Goal: Task Accomplishment & Management: Manage account settings

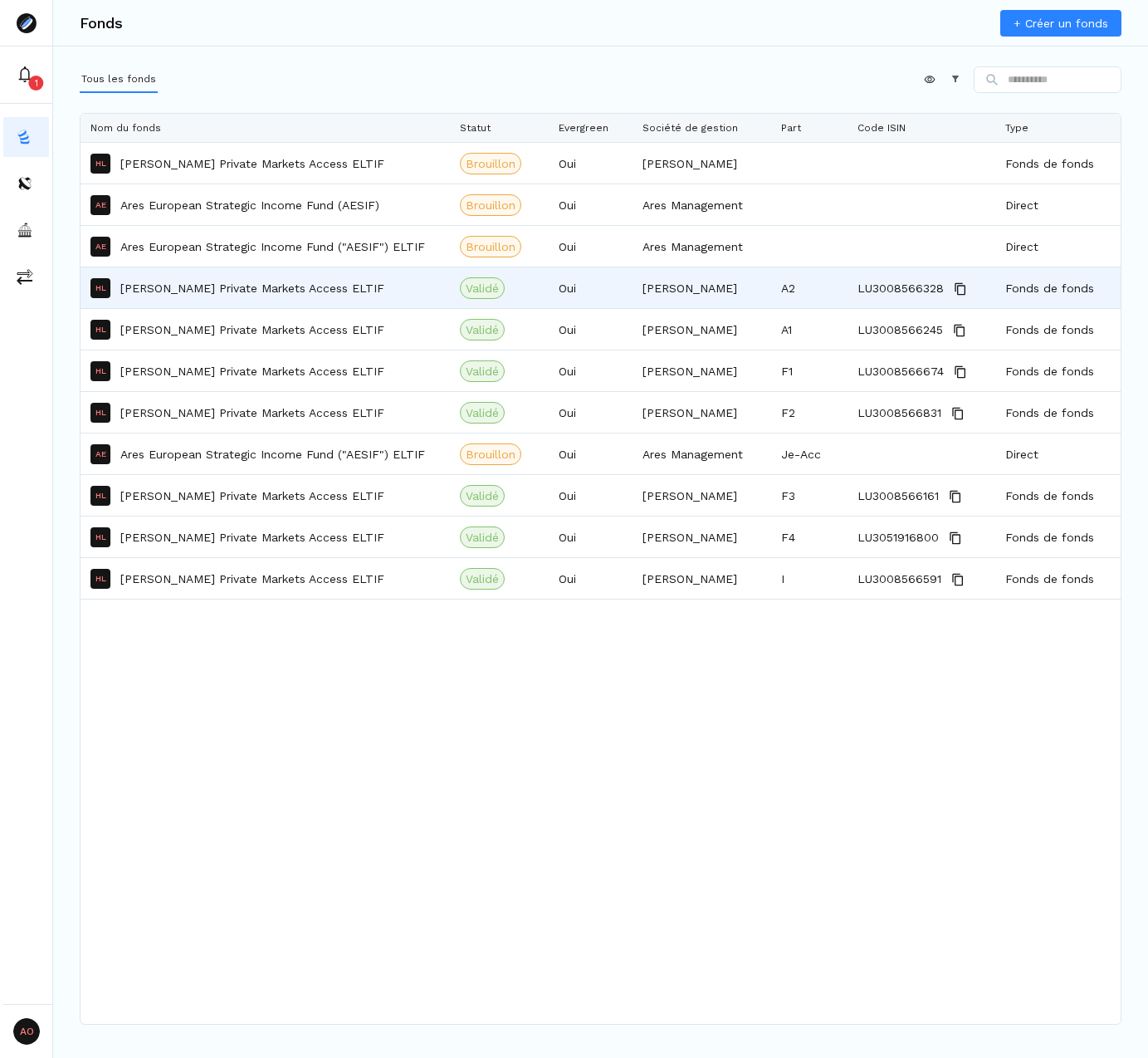
click at [282, 294] on p "[PERSON_NAME] Private Markets Access ELTIF" at bounding box center [252, 288] width 264 height 16
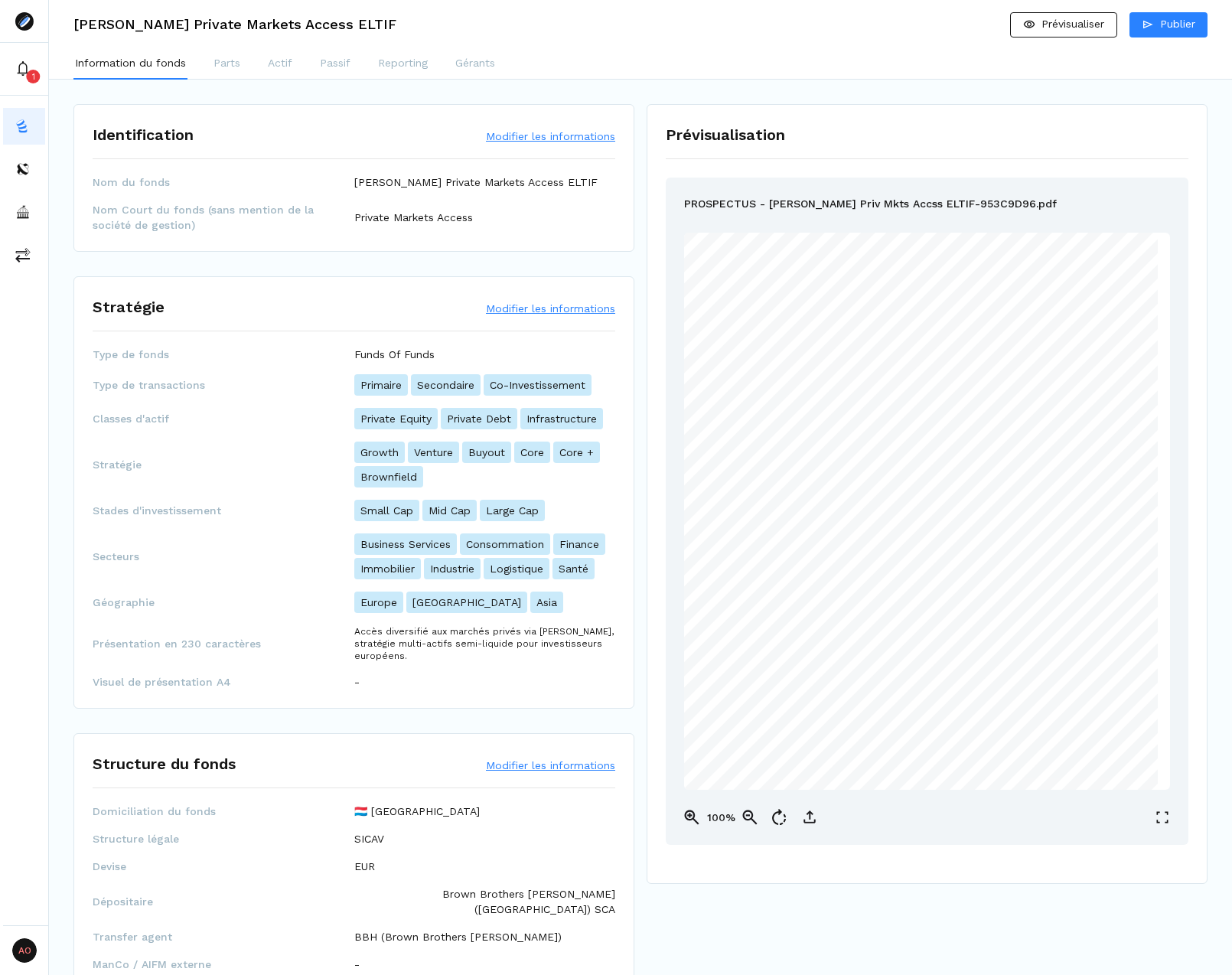
click at [545, 306] on button "Modifier les informations" at bounding box center [551, 308] width 129 height 15
click at [569, 658] on p "Accès diversifié aux marchés privés via Hamilton Lane, stratégie multi-actifs s…" at bounding box center [485, 644] width 262 height 37
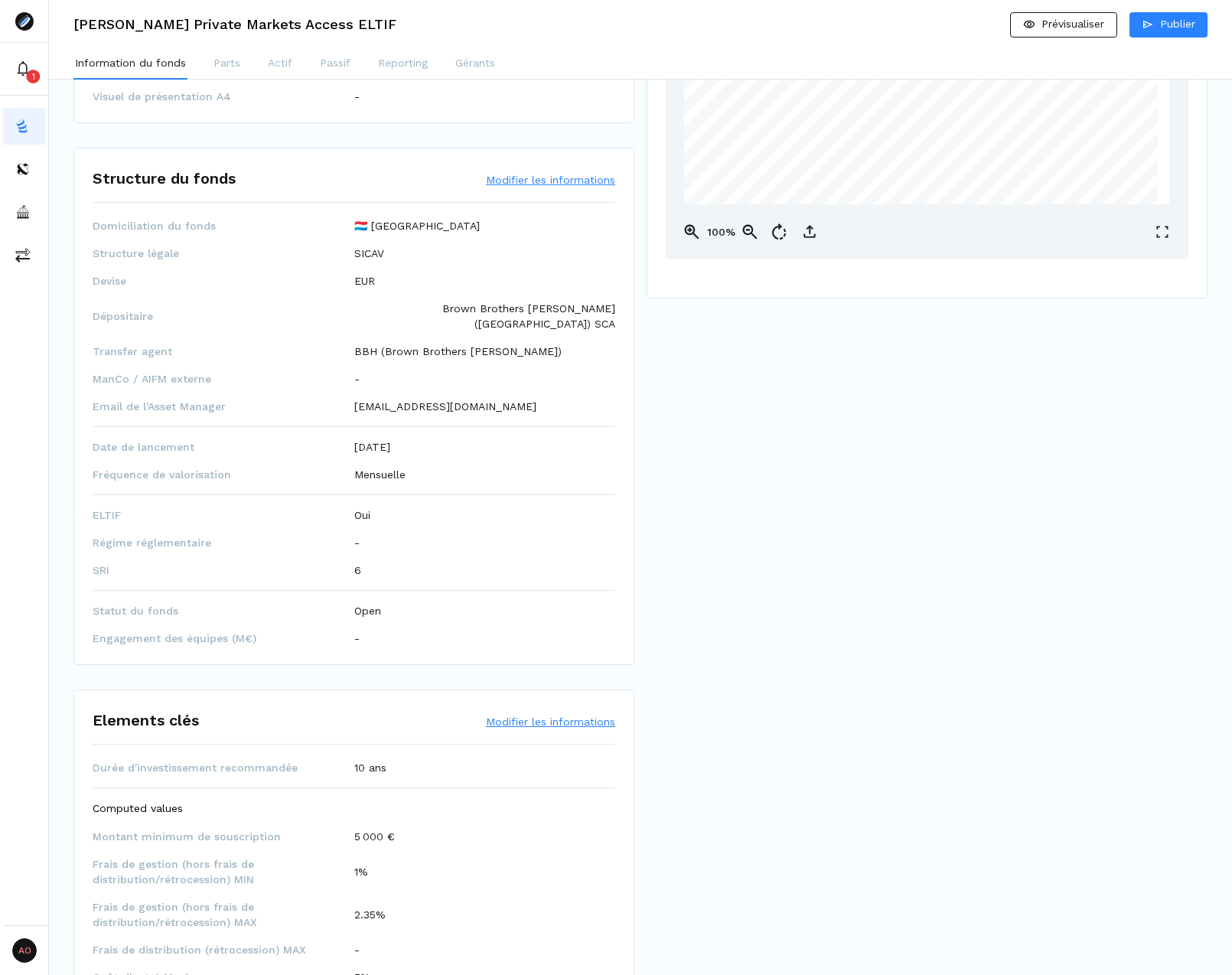
scroll to position [612, 0]
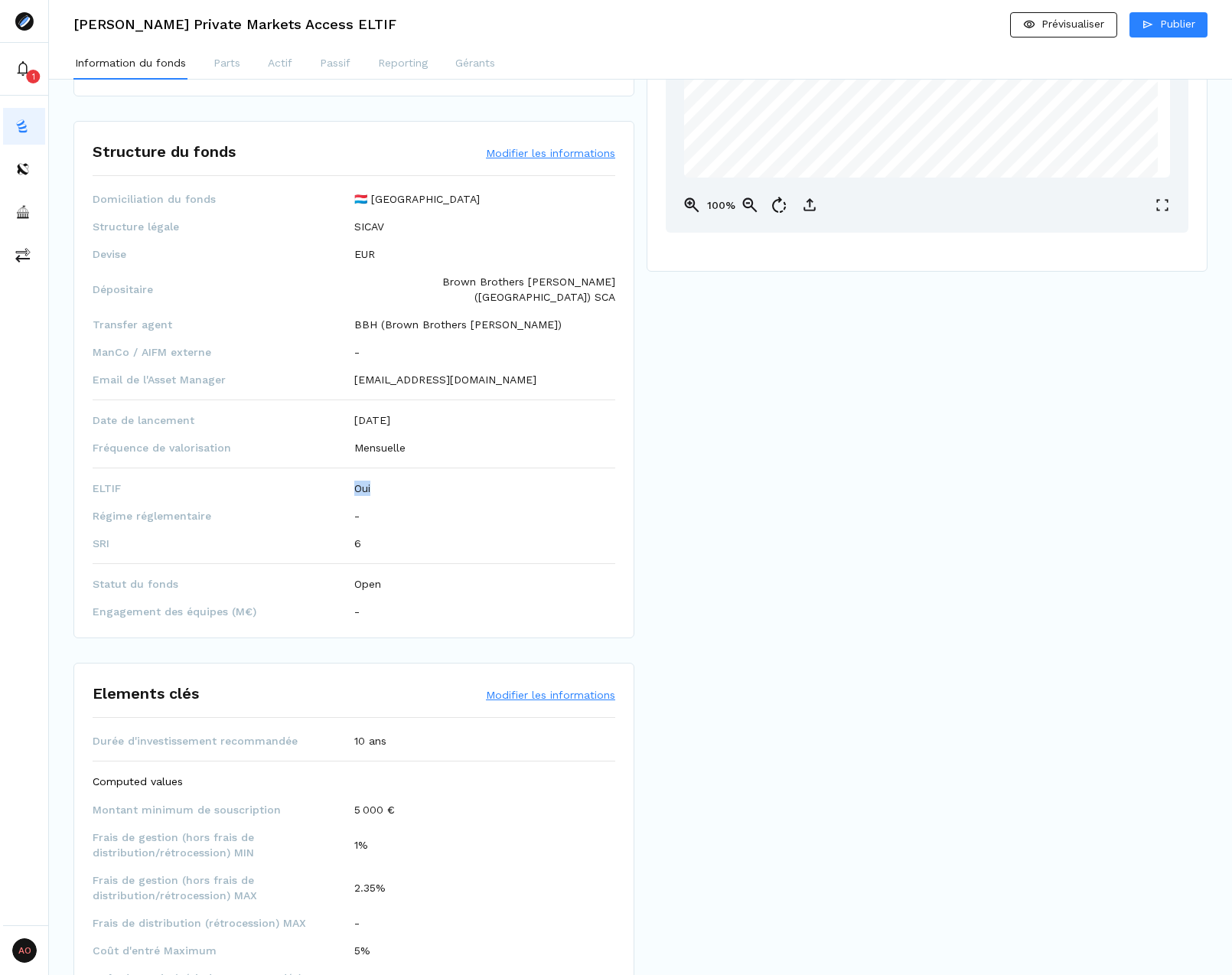
drag, startPoint x: 375, startPoint y: 476, endPoint x: 331, endPoint y: 477, distance: 44.0
click at [331, 480] on div "ELTIF Oui" at bounding box center [354, 488] width 522 height 15
click at [330, 480] on span "ELTIF" at bounding box center [223, 488] width 262 height 15
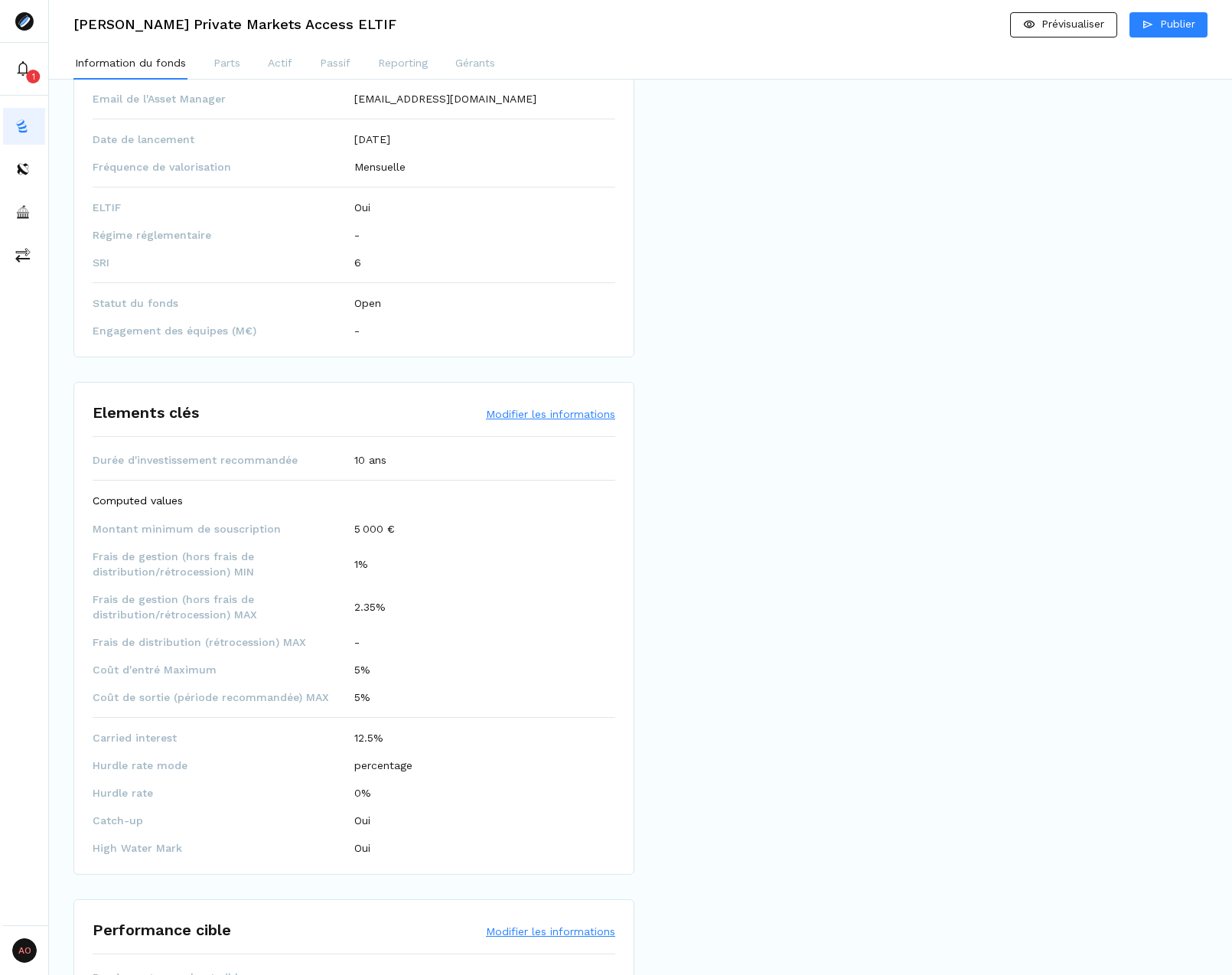
scroll to position [919, 0]
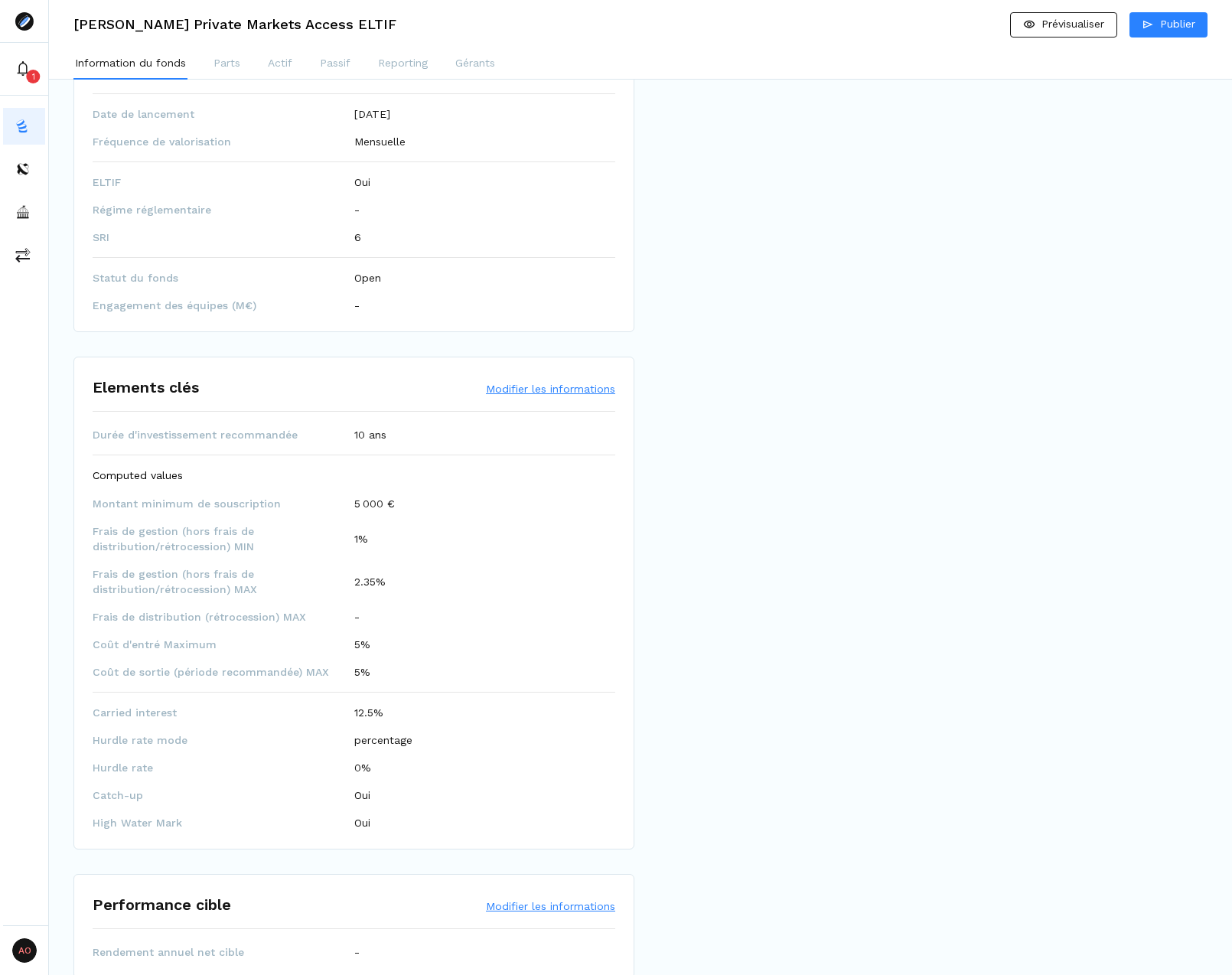
click at [689, 411] on div "Prévisualisation PROSPECTUS - [PERSON_NAME] Priv Mkts Accss ELTIF-953C9D96.pdf …" at bounding box center [927, 513] width 561 height 2704
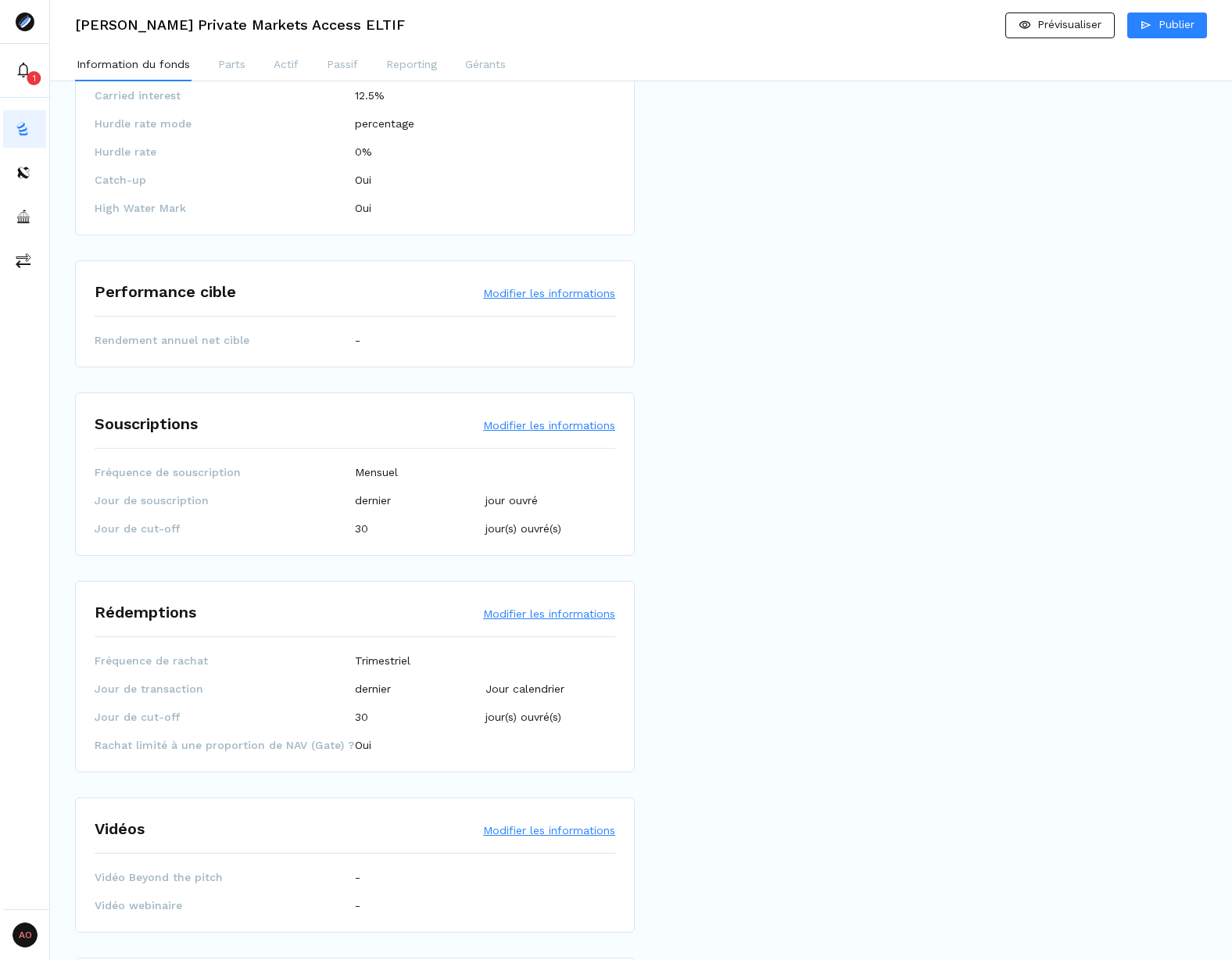
scroll to position [1589, 0]
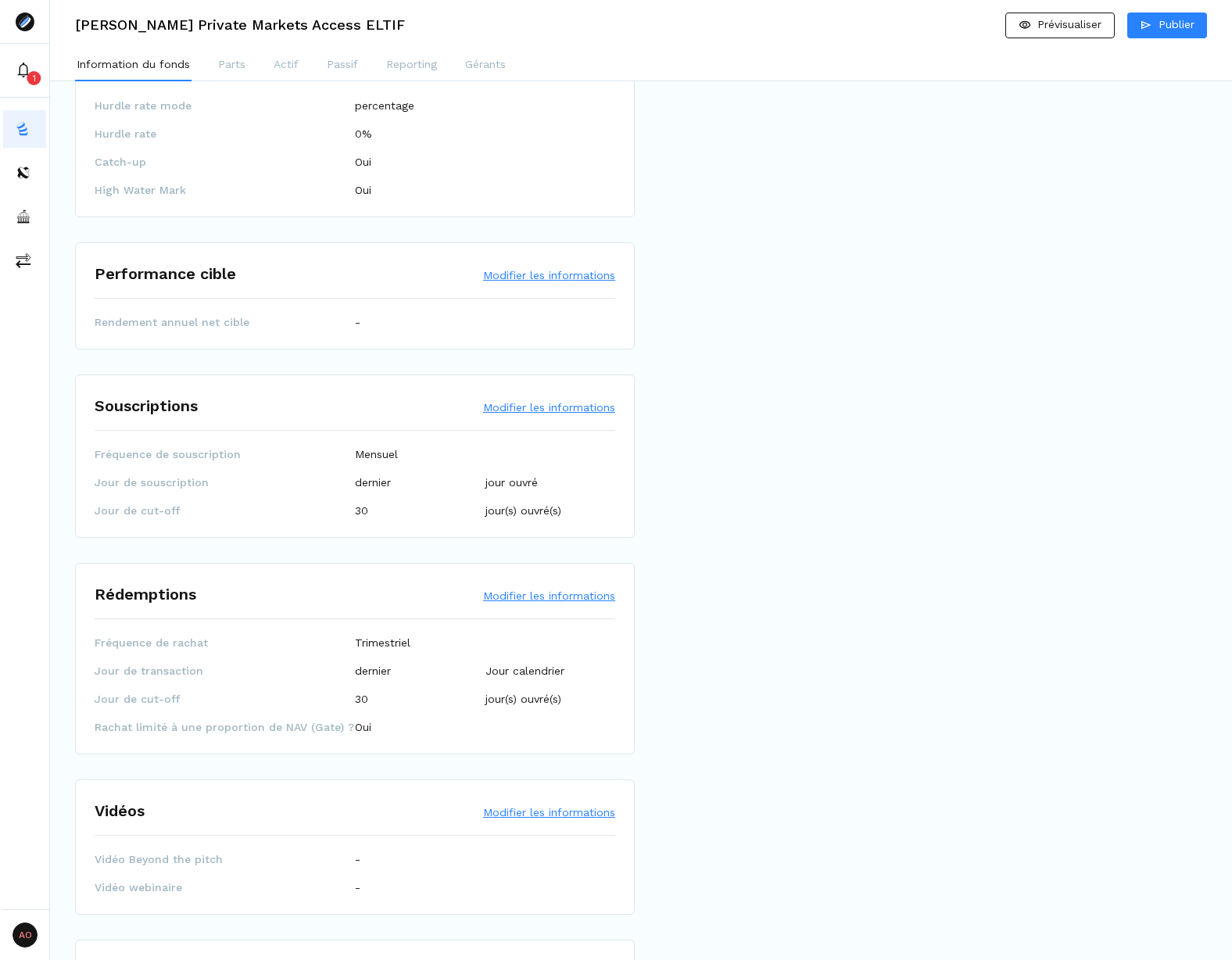
drag, startPoint x: 587, startPoint y: 534, endPoint x: 528, endPoint y: 529, distance: 59.2
click at [531, 529] on div "Souscriptions Modifier les informations Fréquence de souscription Mensuel Jour …" at bounding box center [354, 456] width 560 height 163
click at [528, 529] on div "Souscriptions Modifier les informations Fréquence de souscription Mensuel Jour …" at bounding box center [354, 456] width 560 height 163
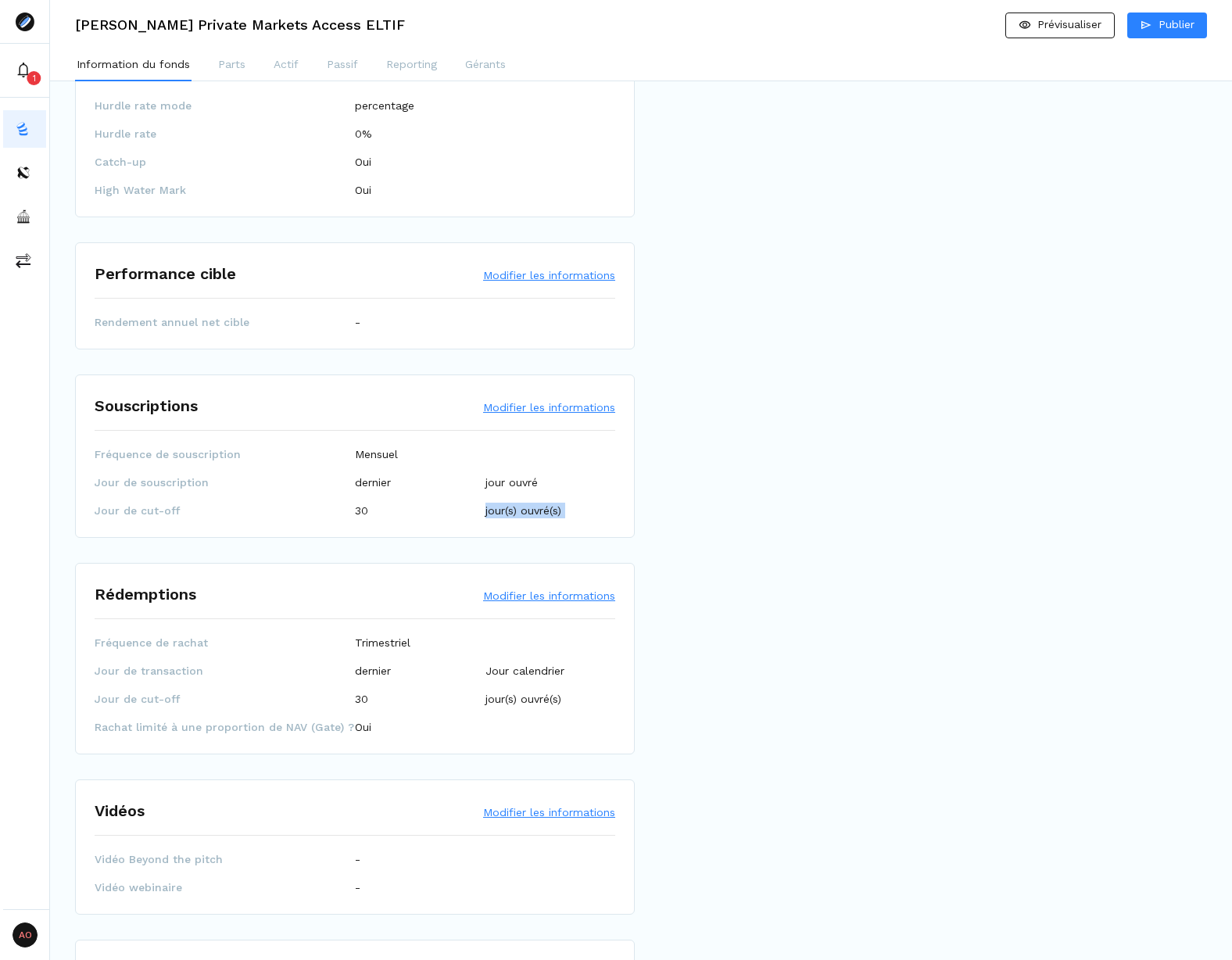
click at [528, 529] on div "Souscriptions Modifier les informations Fréquence de souscription Mensuel Jour …" at bounding box center [354, 456] width 560 height 163
drag, startPoint x: 593, startPoint y: 528, endPoint x: 523, endPoint y: 527, distance: 70.0
click at [528, 527] on div "Souscriptions Modifier les informations Fréquence de souscription Mensuel Jour …" at bounding box center [354, 456] width 560 height 163
click at [523, 518] on p "jour(s) ouvré(s)" at bounding box center [523, 510] width 75 height 15
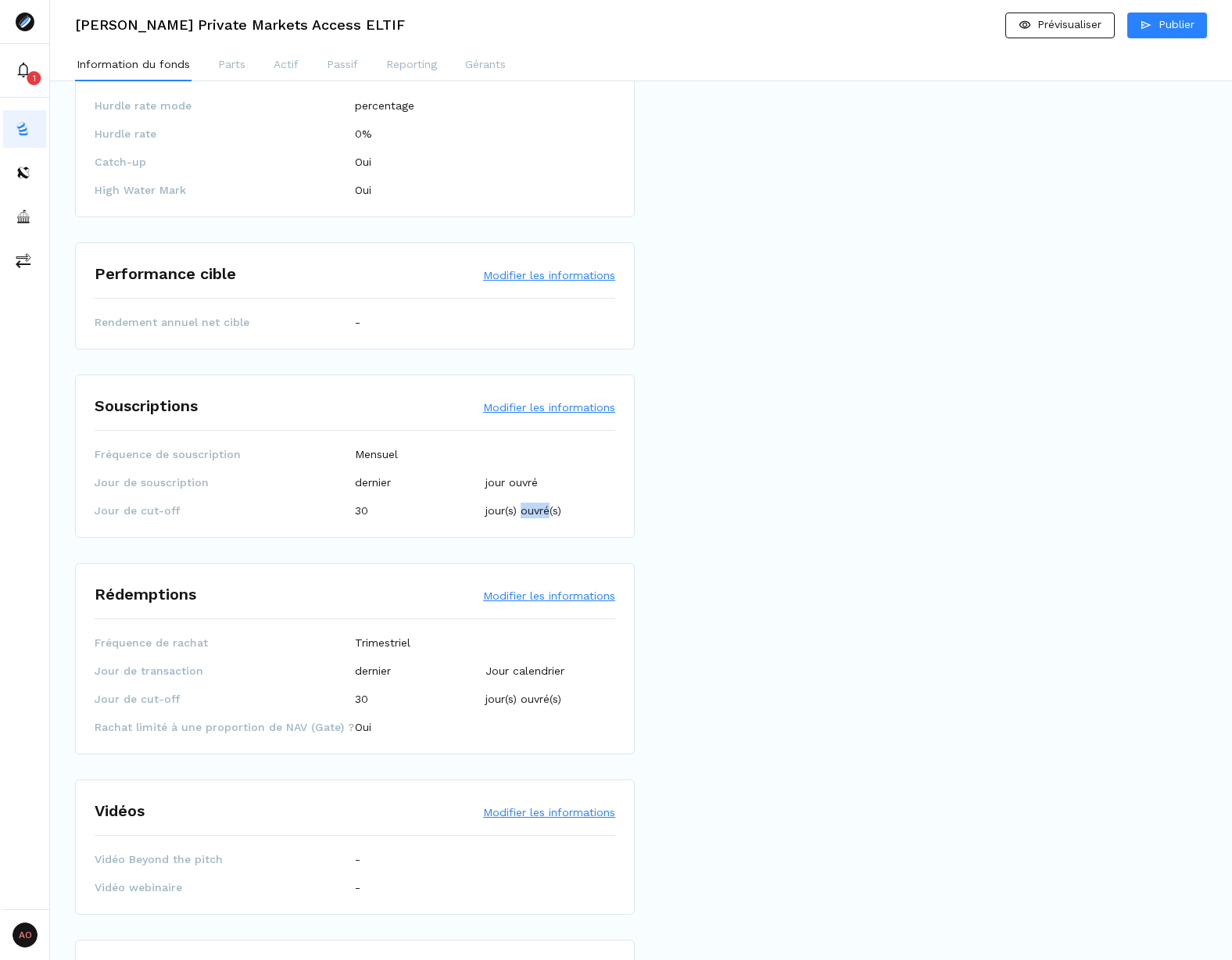
click at [523, 518] on p "jour(s) ouvré(s)" at bounding box center [523, 510] width 75 height 15
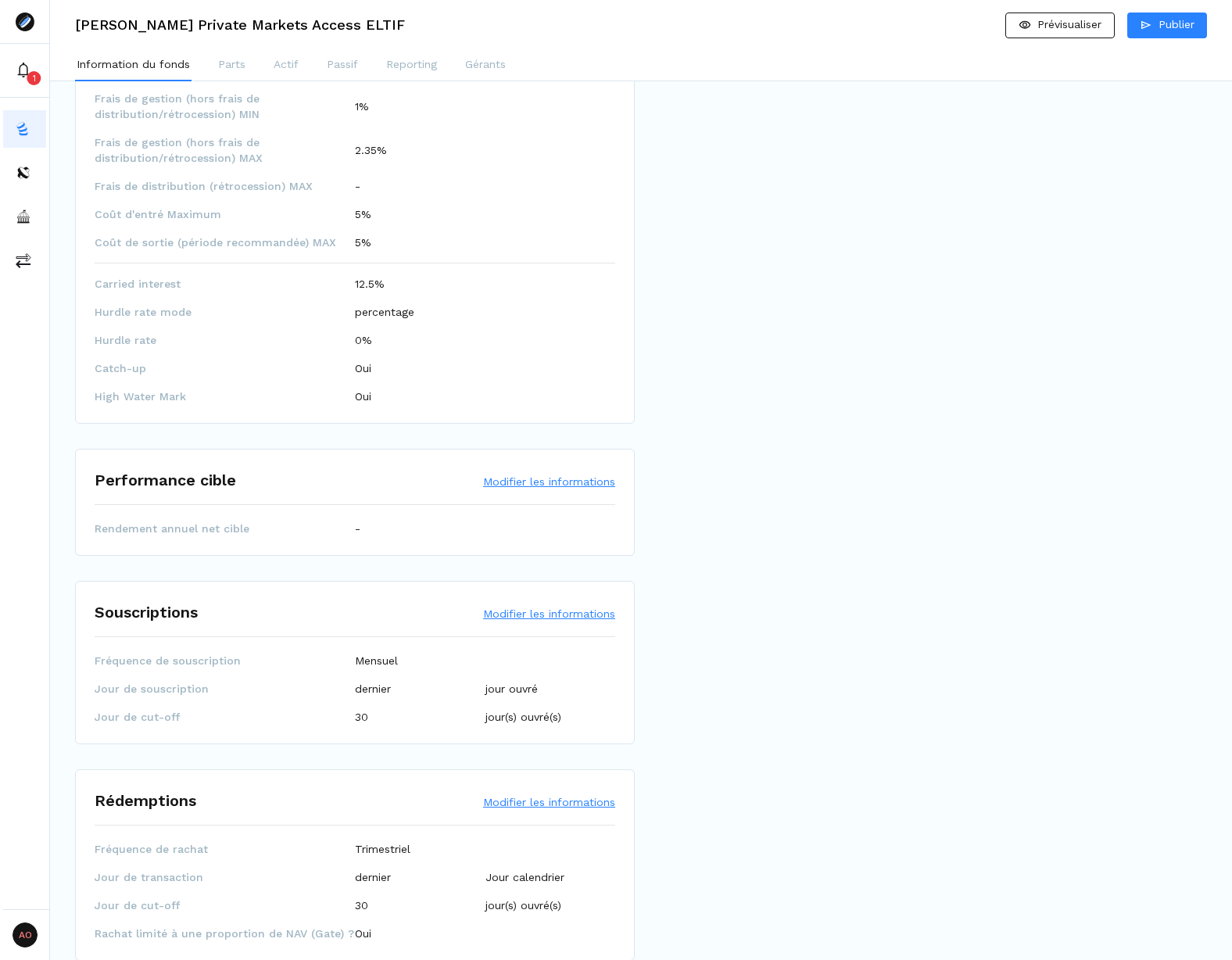
scroll to position [1198, 0]
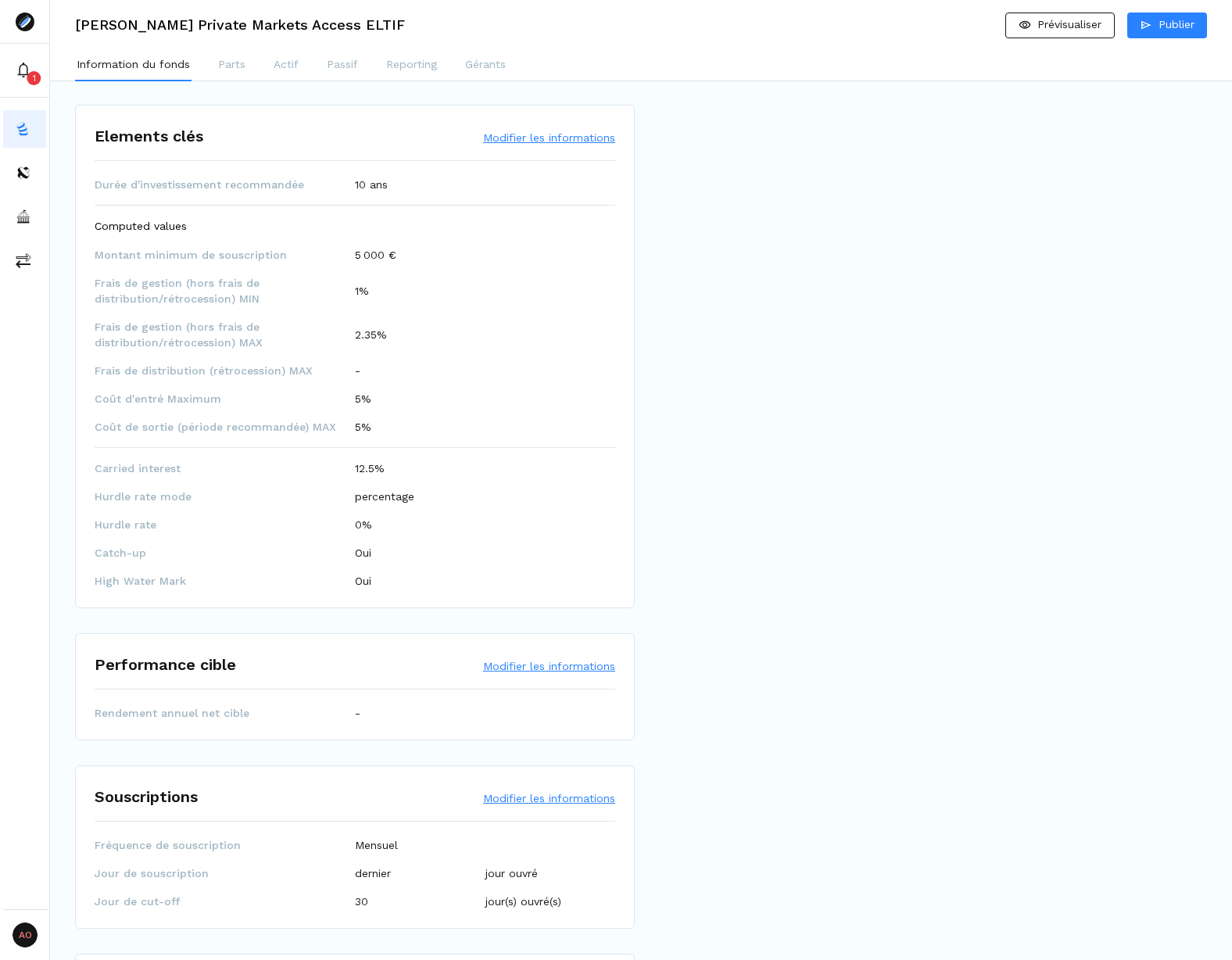
click at [375, 624] on div "Identification Modifier les informations Nom du fonds Hamilton Lane Private Mar…" at bounding box center [354, 265] width 560 height 2762
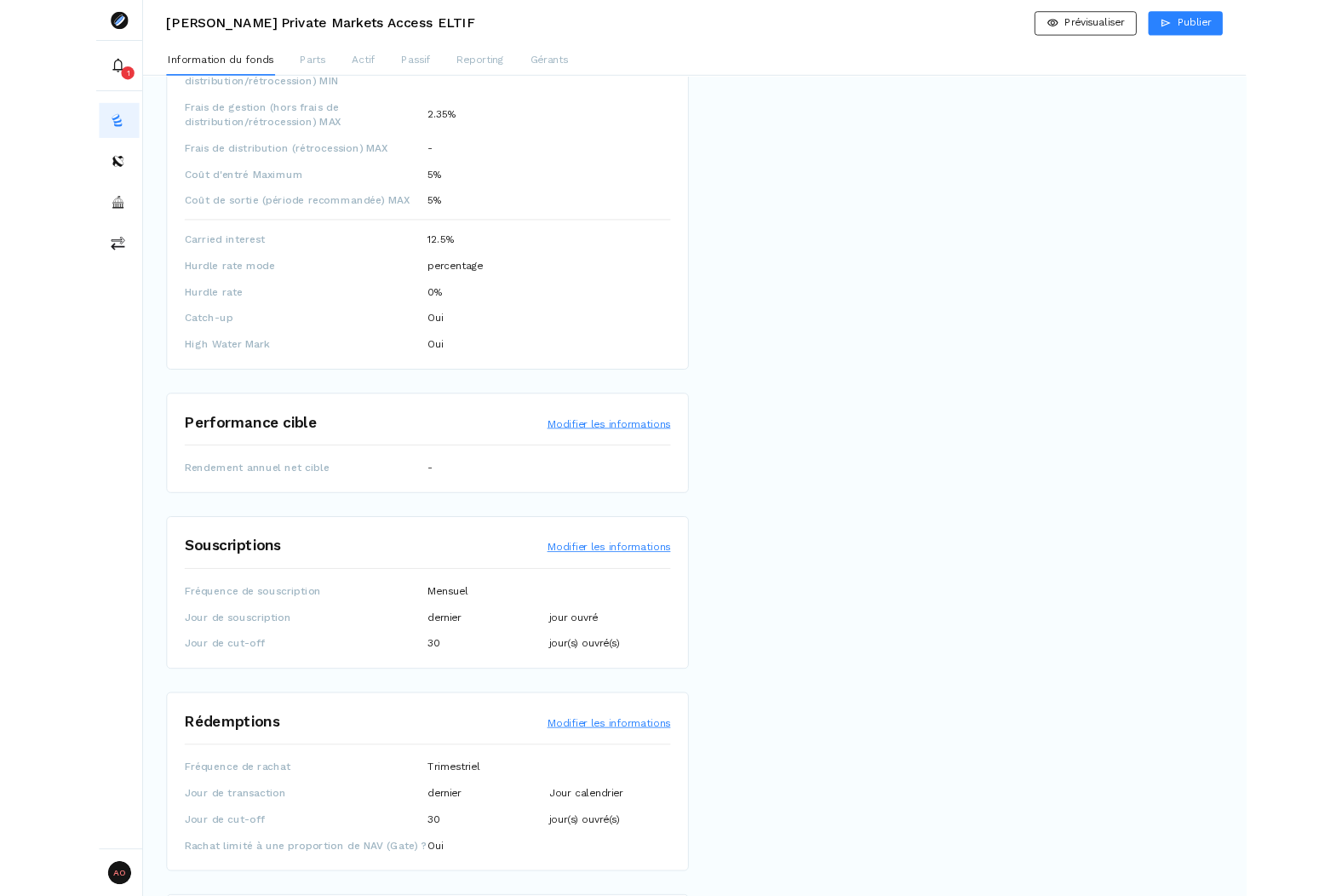
scroll to position [1815, 0]
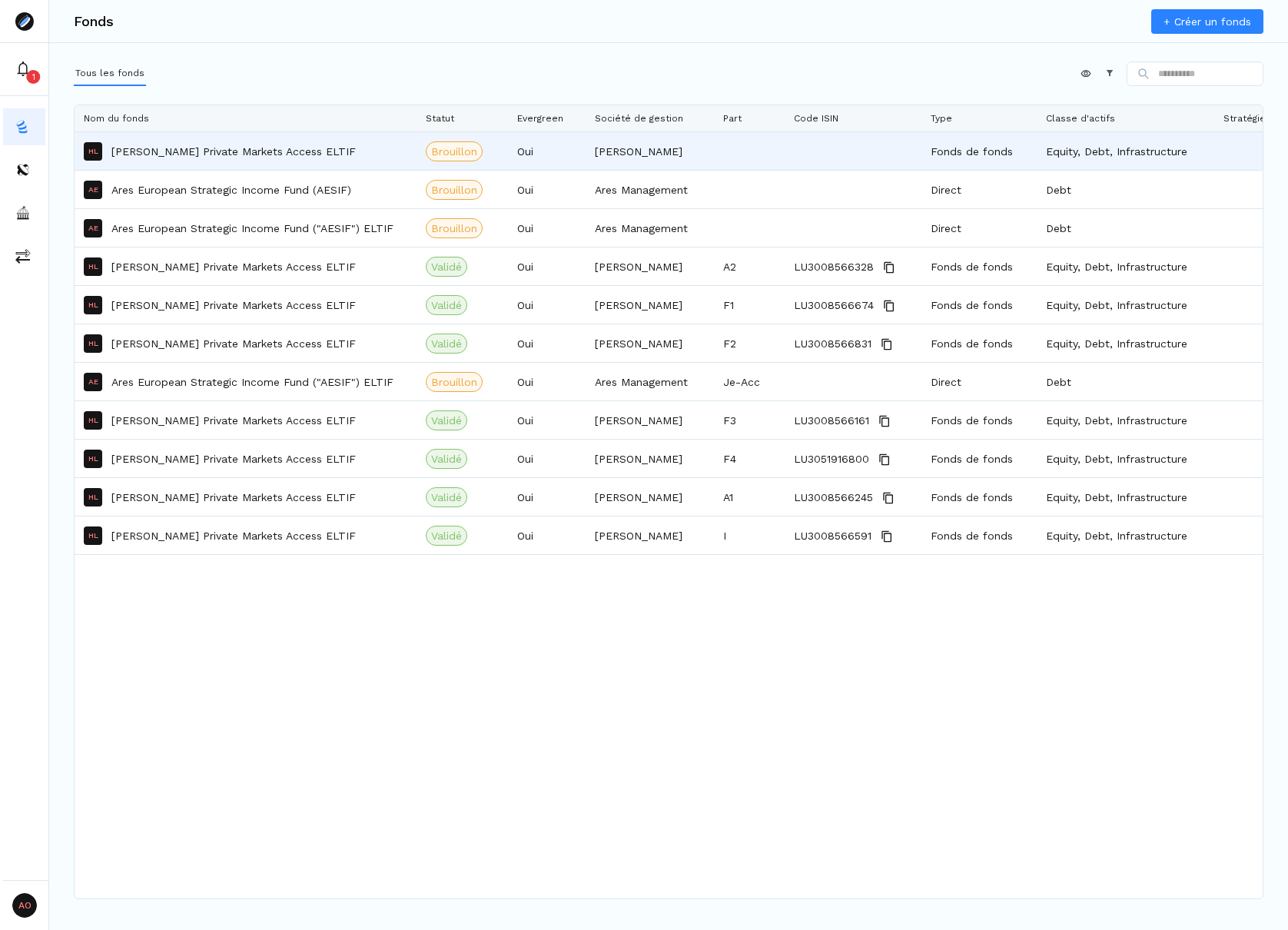
click at [247, 154] on p "[PERSON_NAME] Private Markets Access ELTIF" at bounding box center [234, 151] width 245 height 15
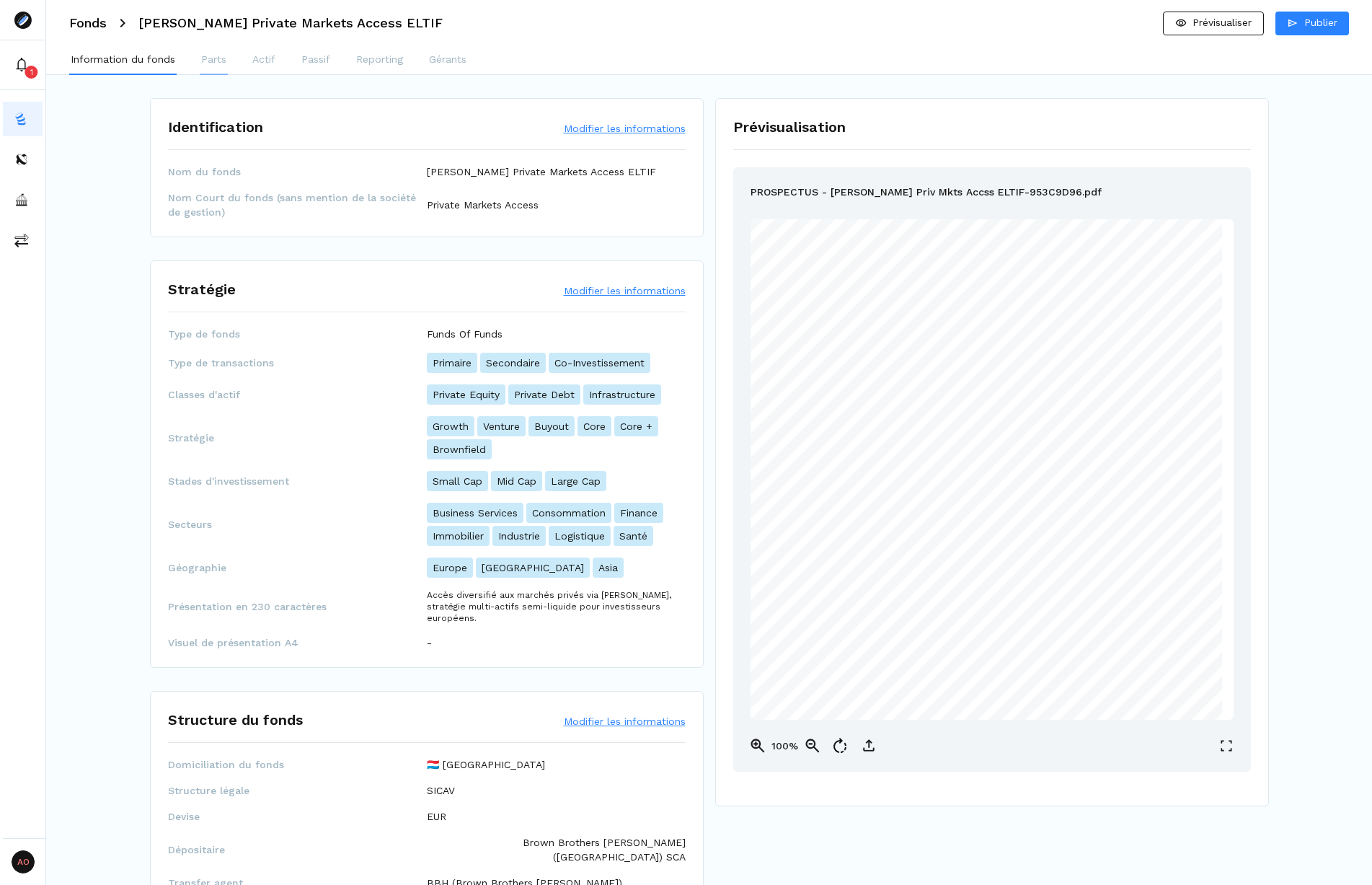
click at [220, 56] on p "Parts" at bounding box center [214, 59] width 25 height 15
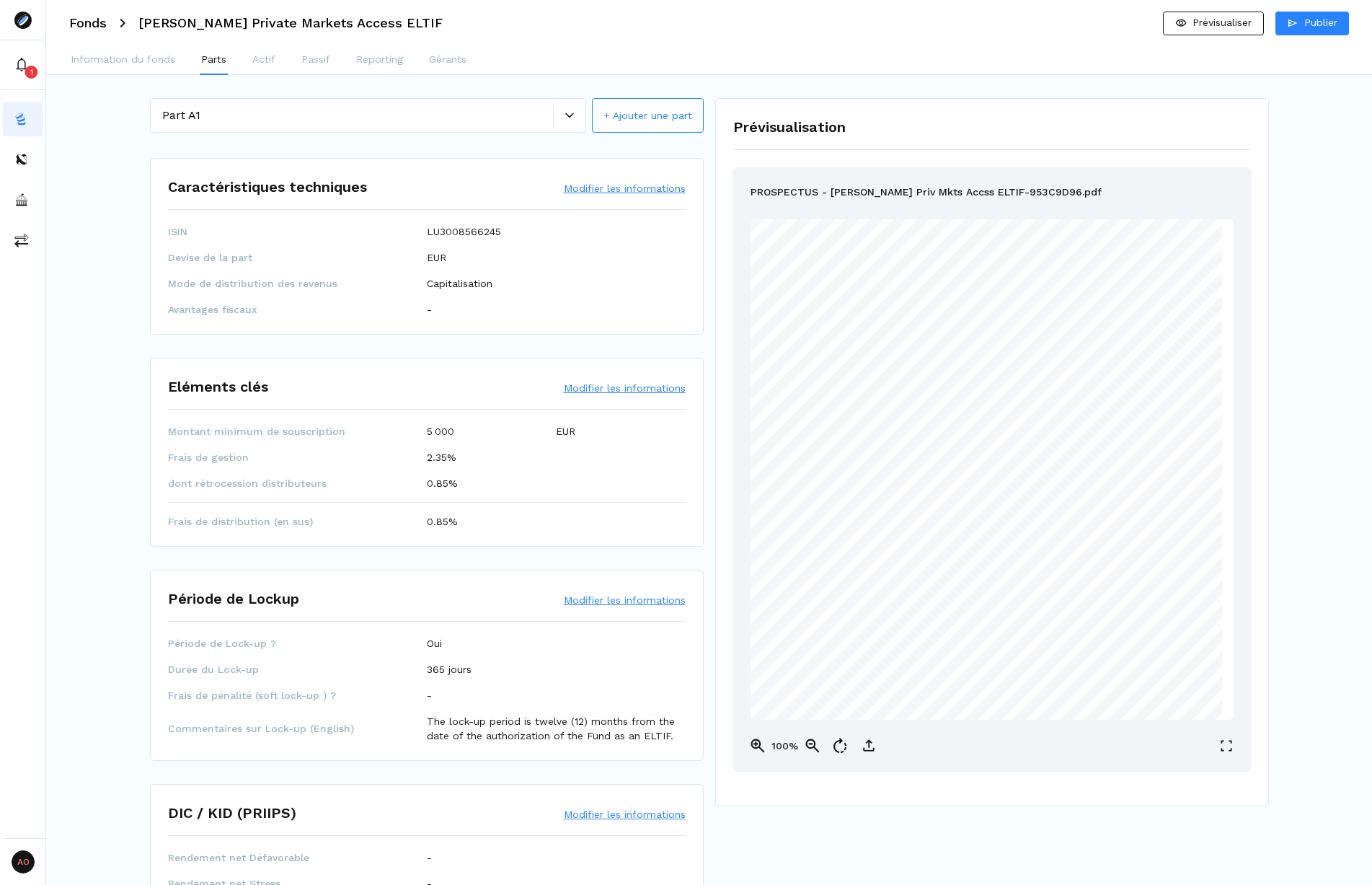
click at [623, 395] on button "Modifier les informations" at bounding box center [625, 388] width 122 height 14
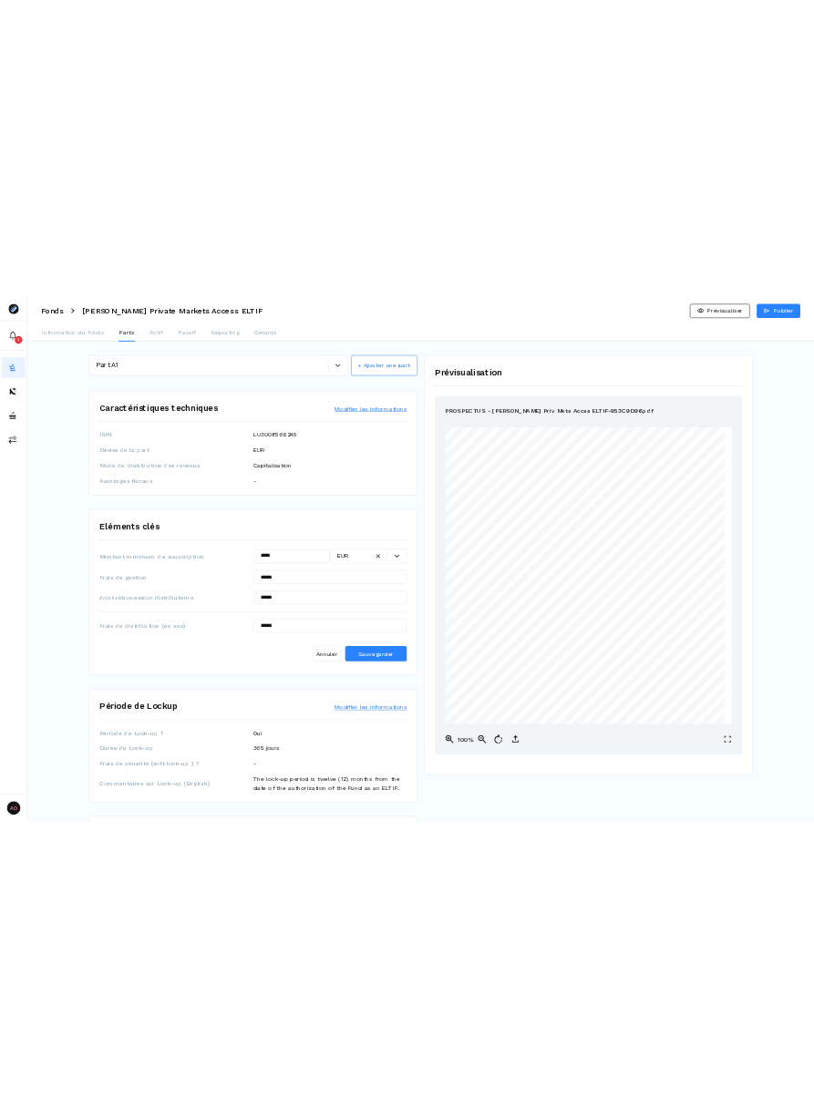
scroll to position [729, 0]
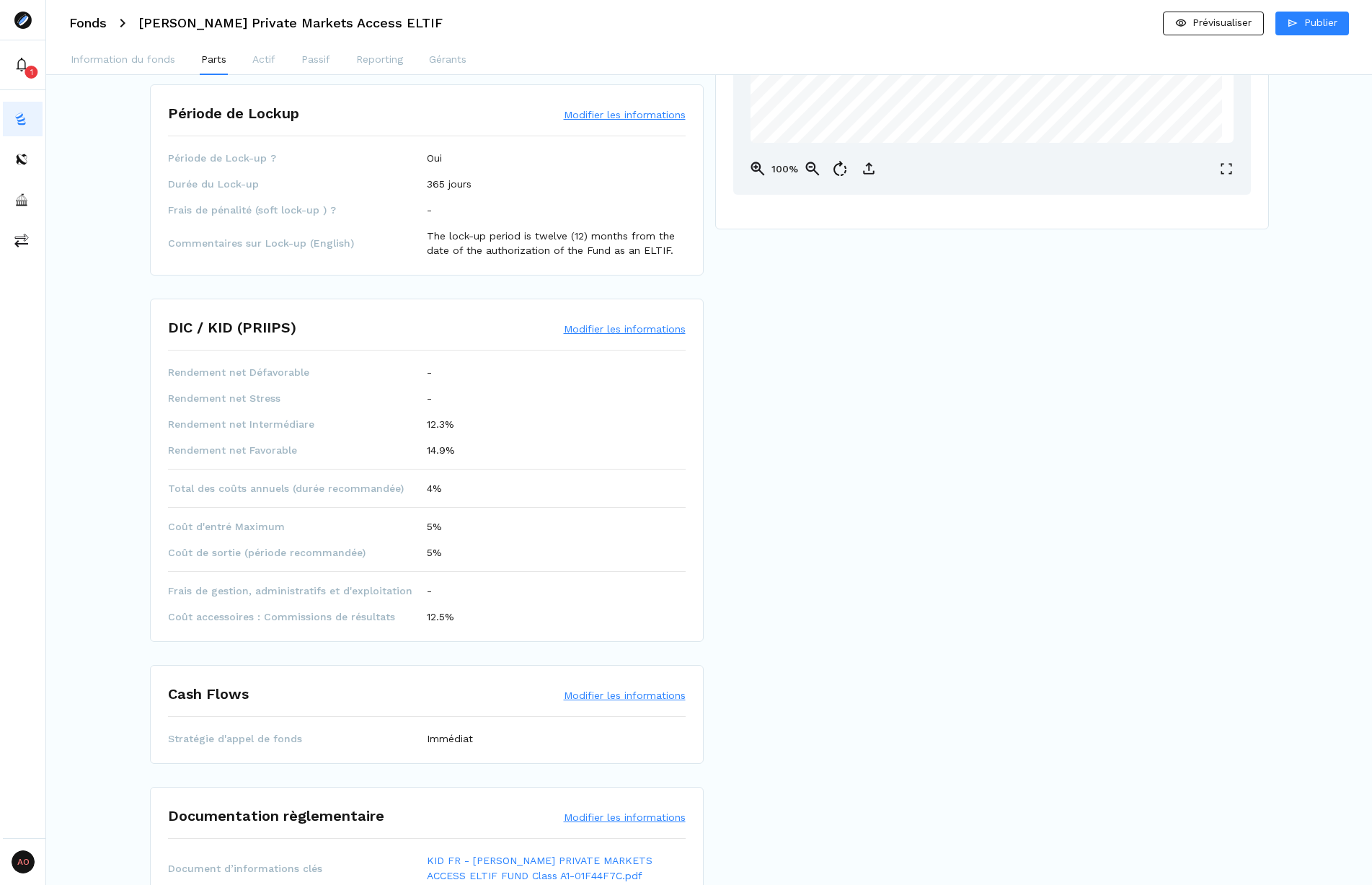
click at [637, 116] on button "Modifier les informations" at bounding box center [625, 115] width 122 height 14
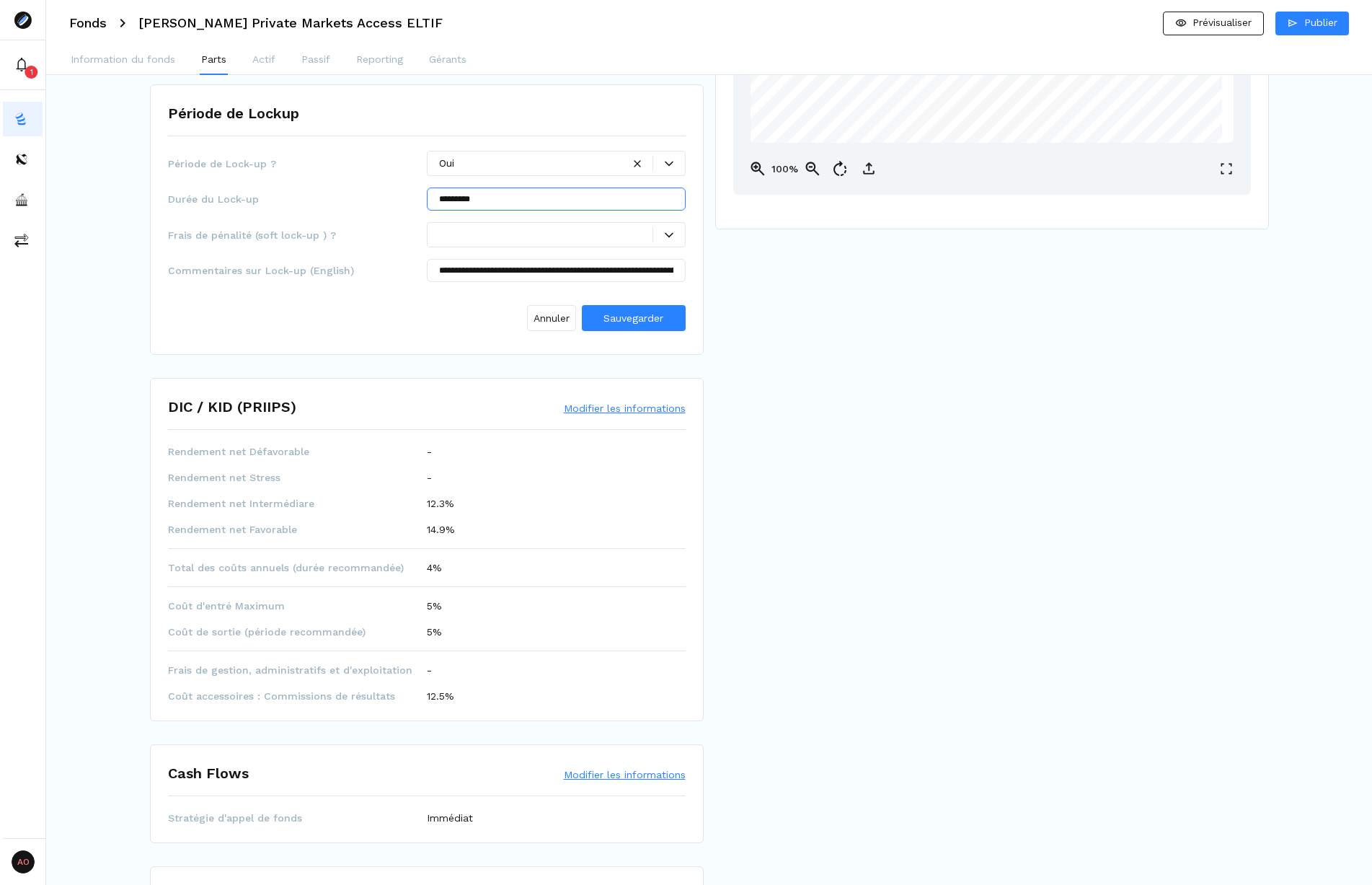
click at [621, 207] on input "*********" at bounding box center [556, 199] width 259 height 23
click at [599, 207] on input "*********" at bounding box center [556, 199] width 259 height 23
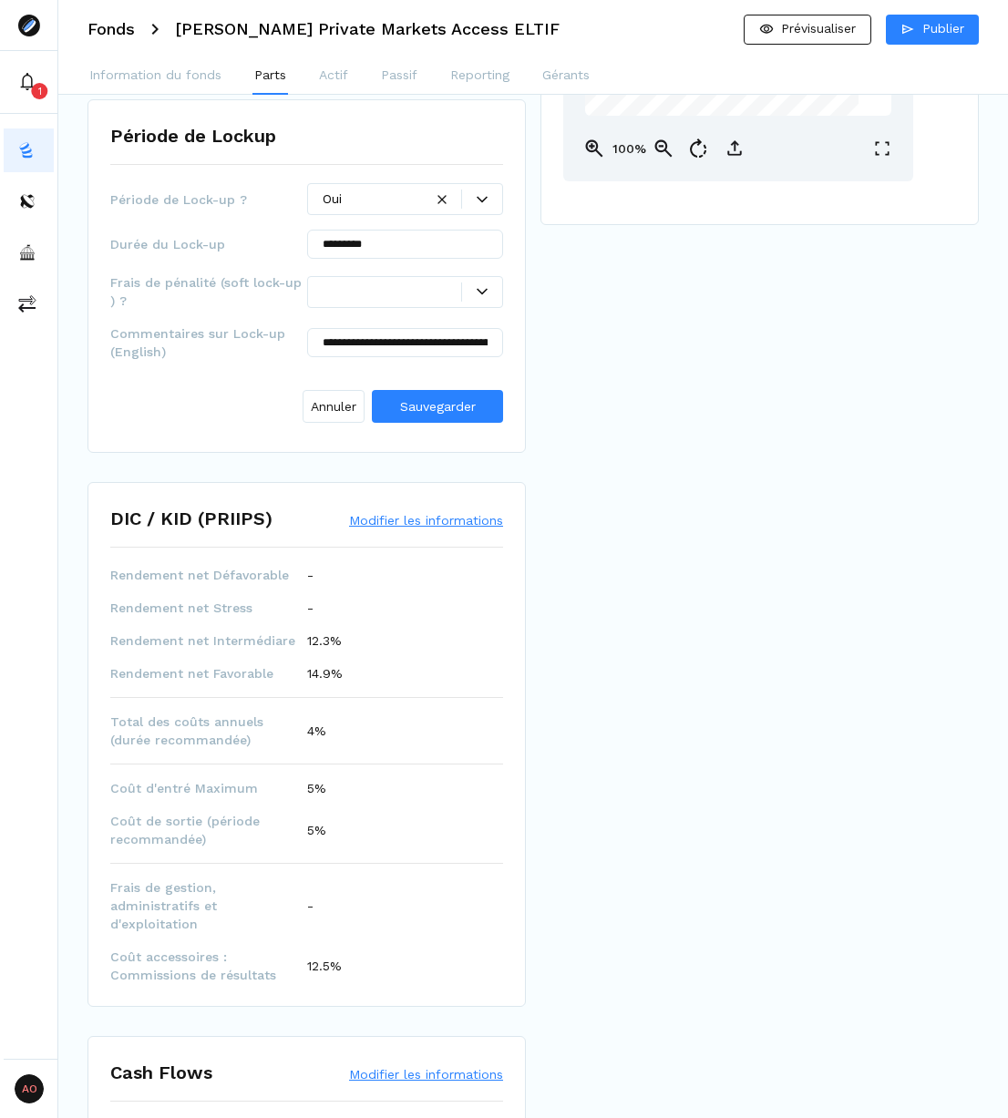
scroll to position [779, 0]
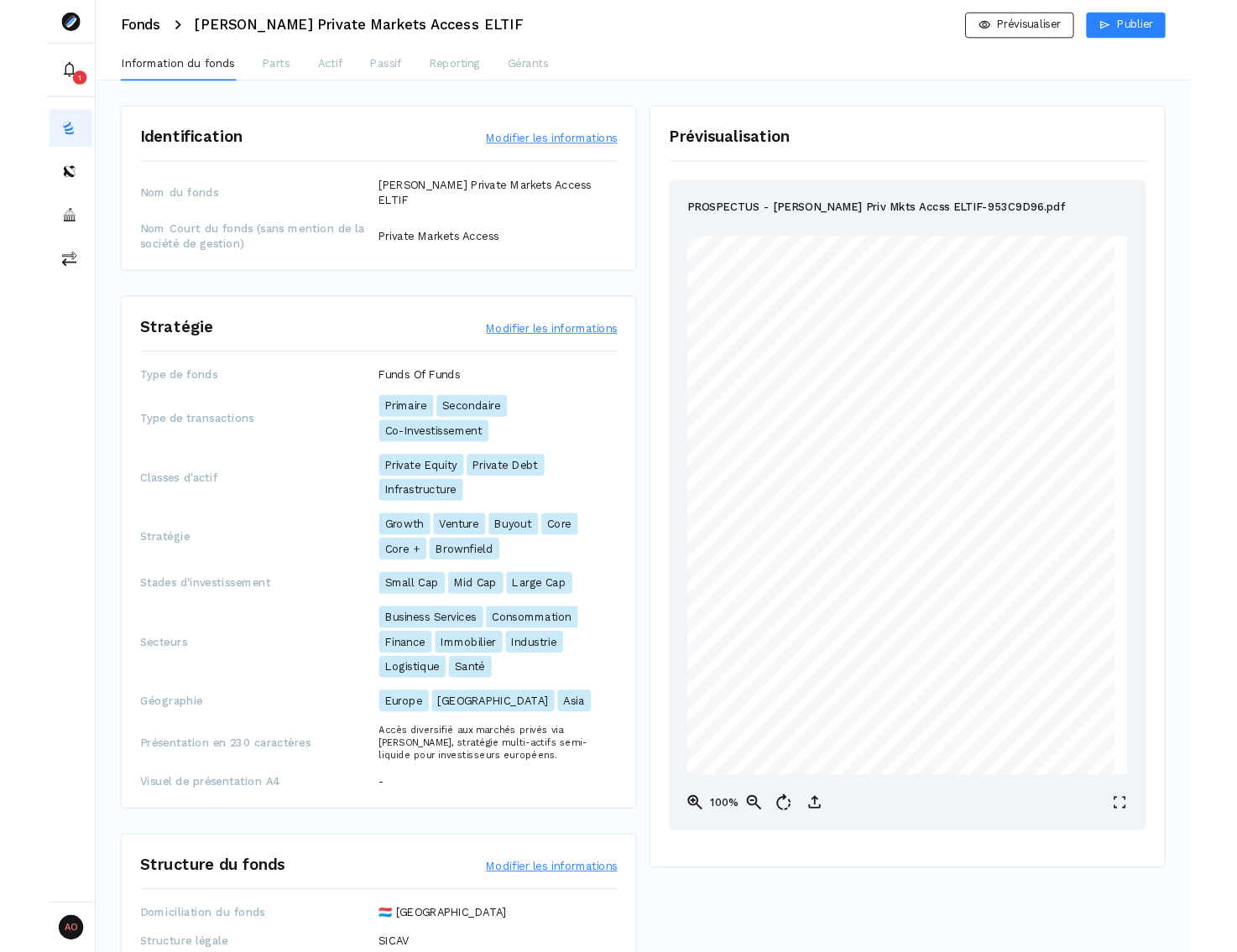
scroll to position [1808, 0]
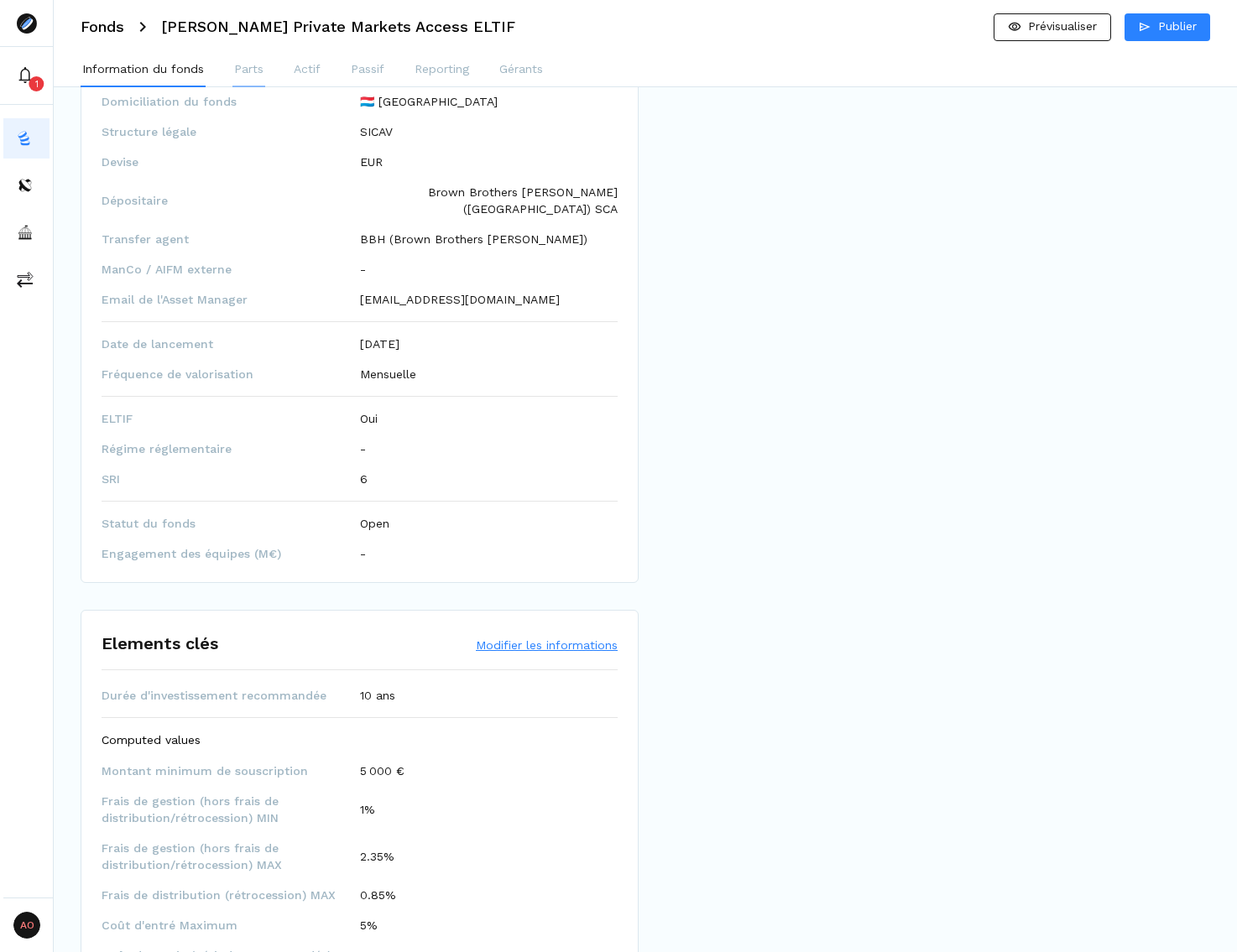
click at [256, 73] on p "Parts" at bounding box center [249, 69] width 29 height 17
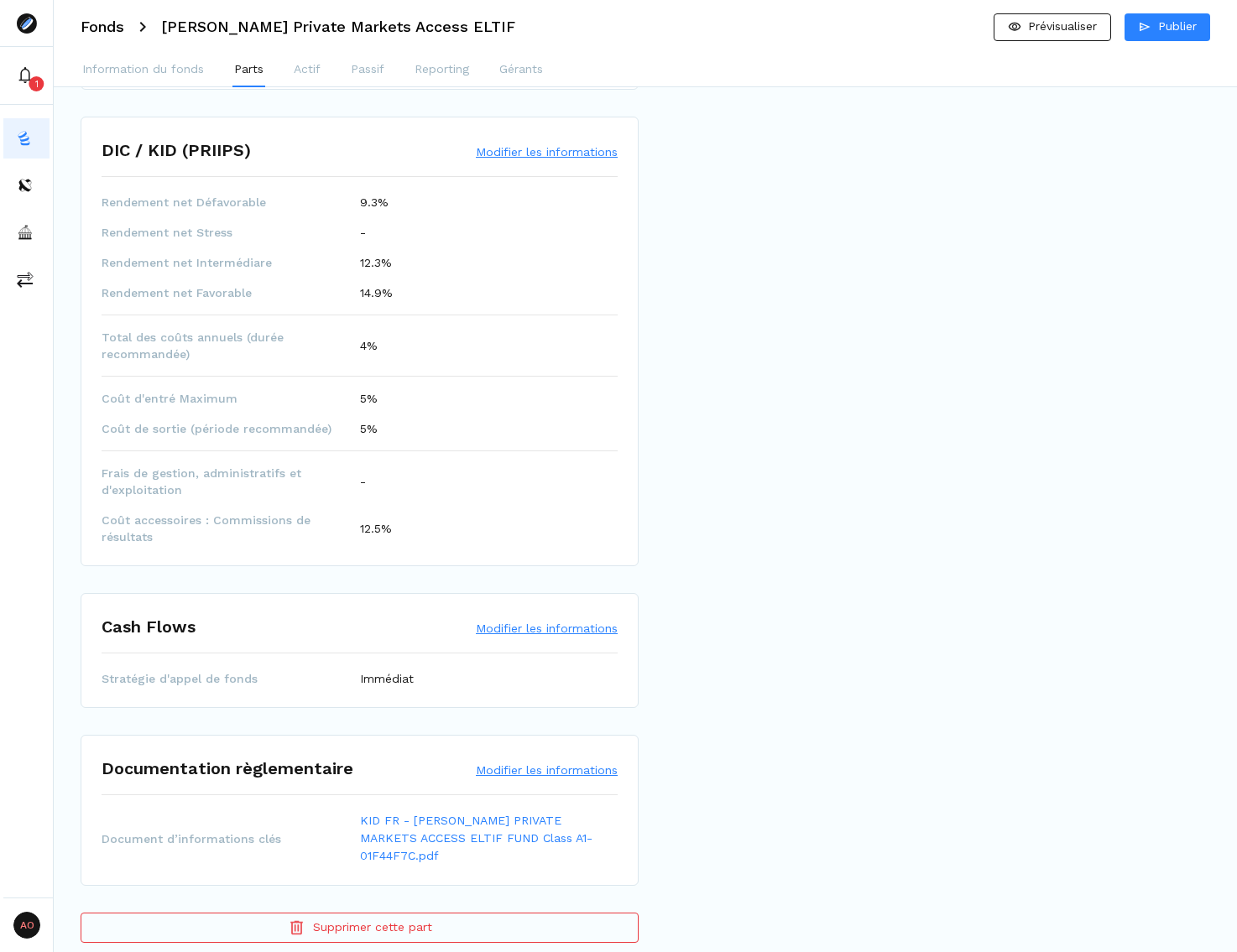
scroll to position [393, 0]
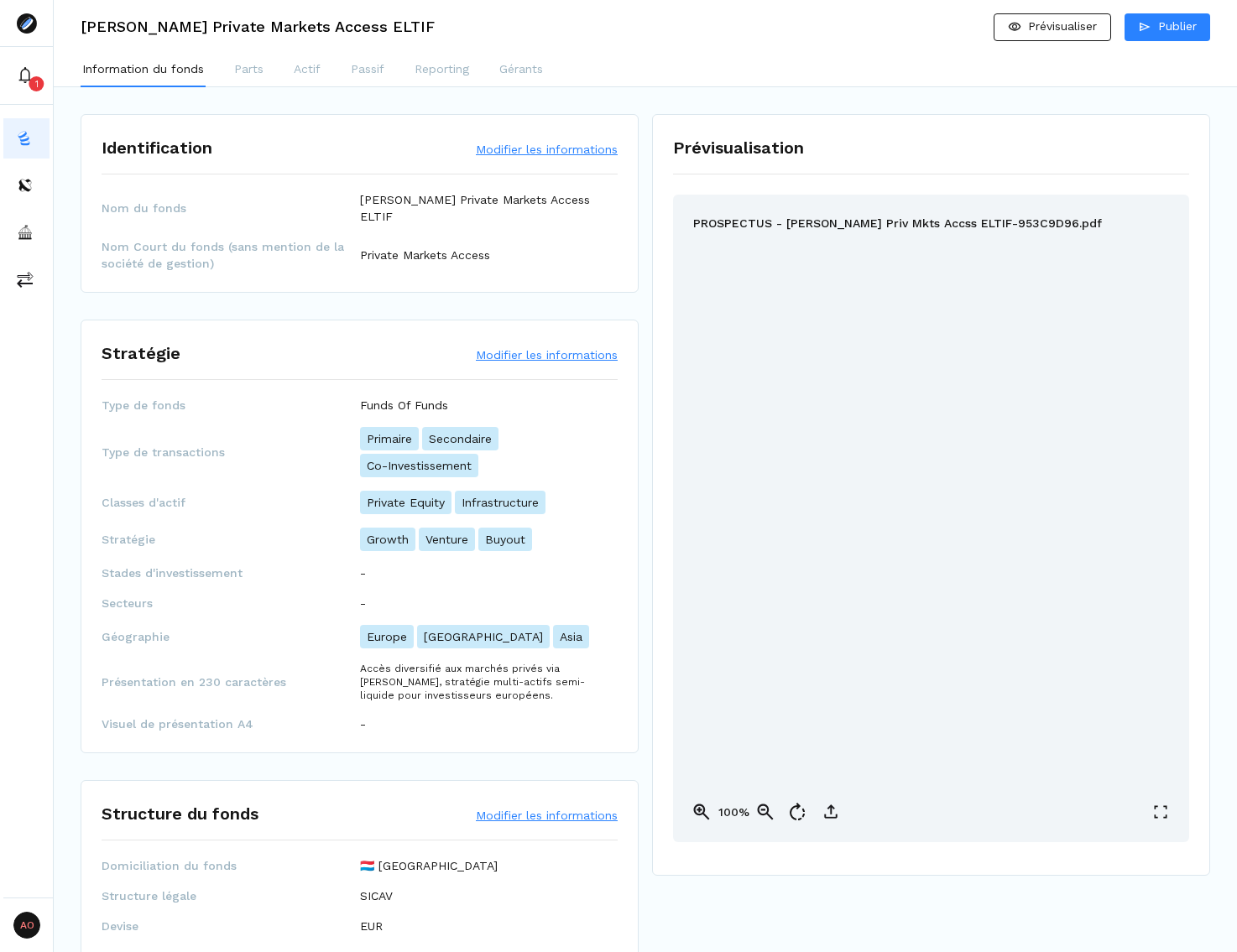
click at [245, 65] on p "Parts" at bounding box center [249, 69] width 29 height 17
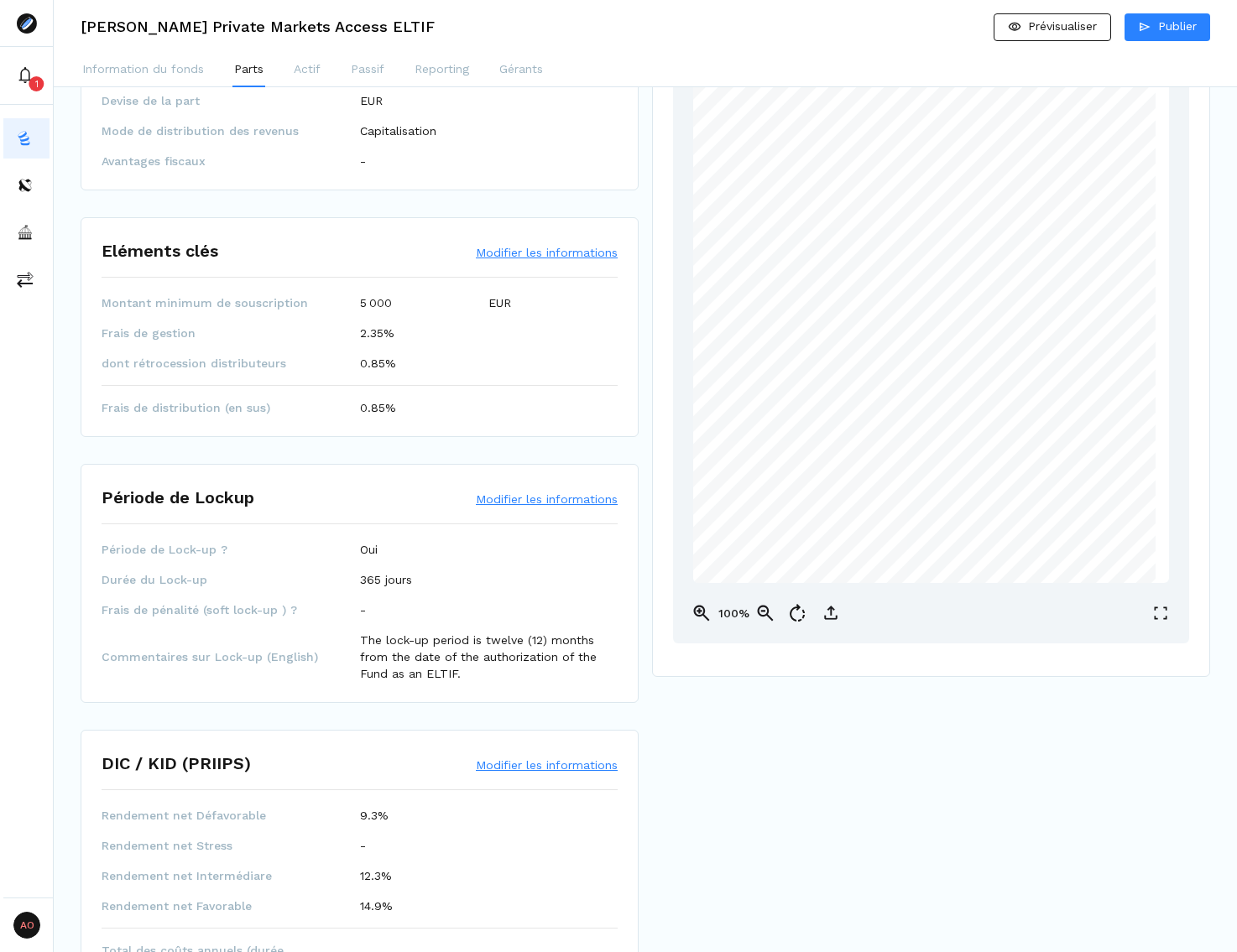
scroll to position [251, 0]
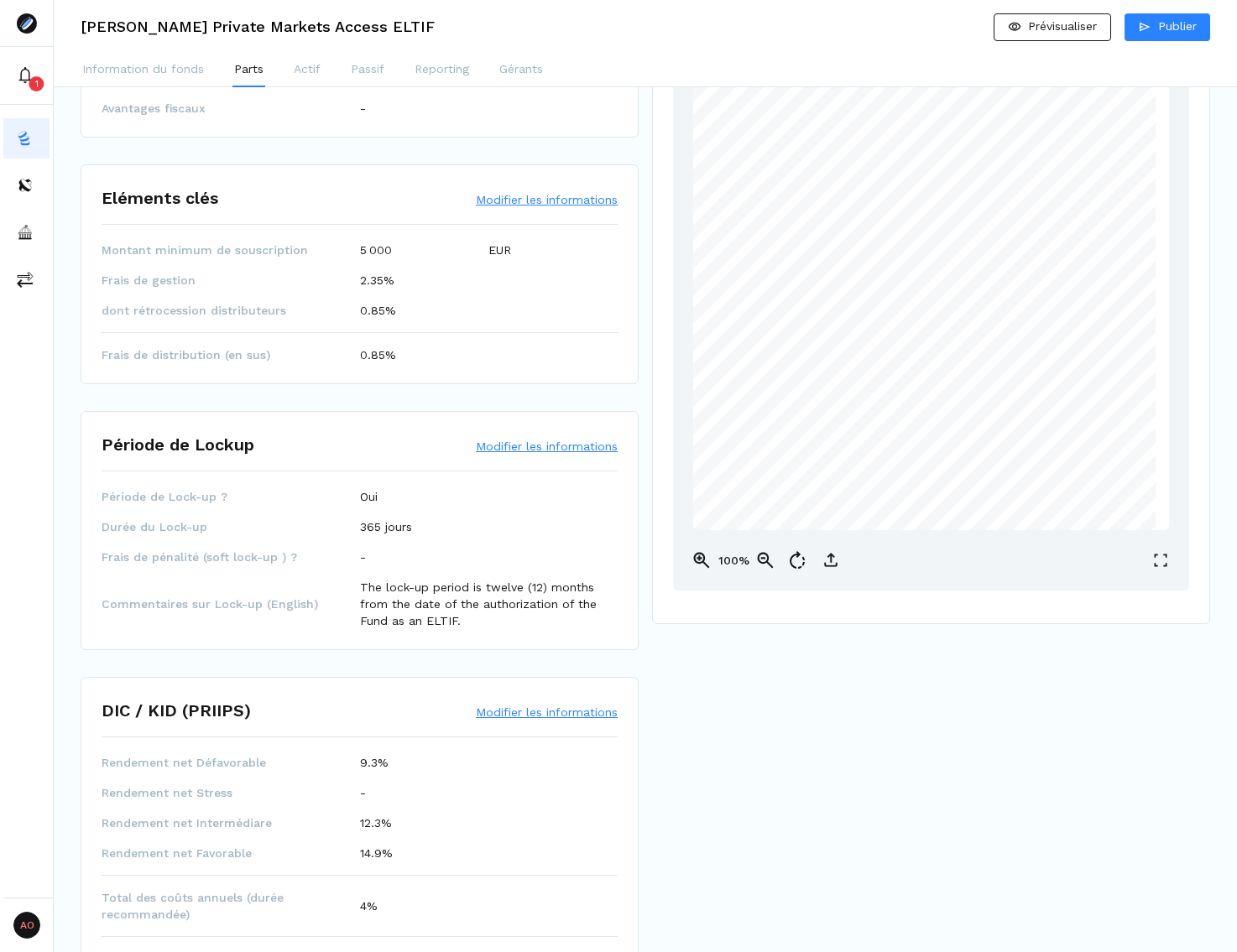
click at [540, 441] on button "Modifier les informations" at bounding box center [547, 447] width 142 height 17
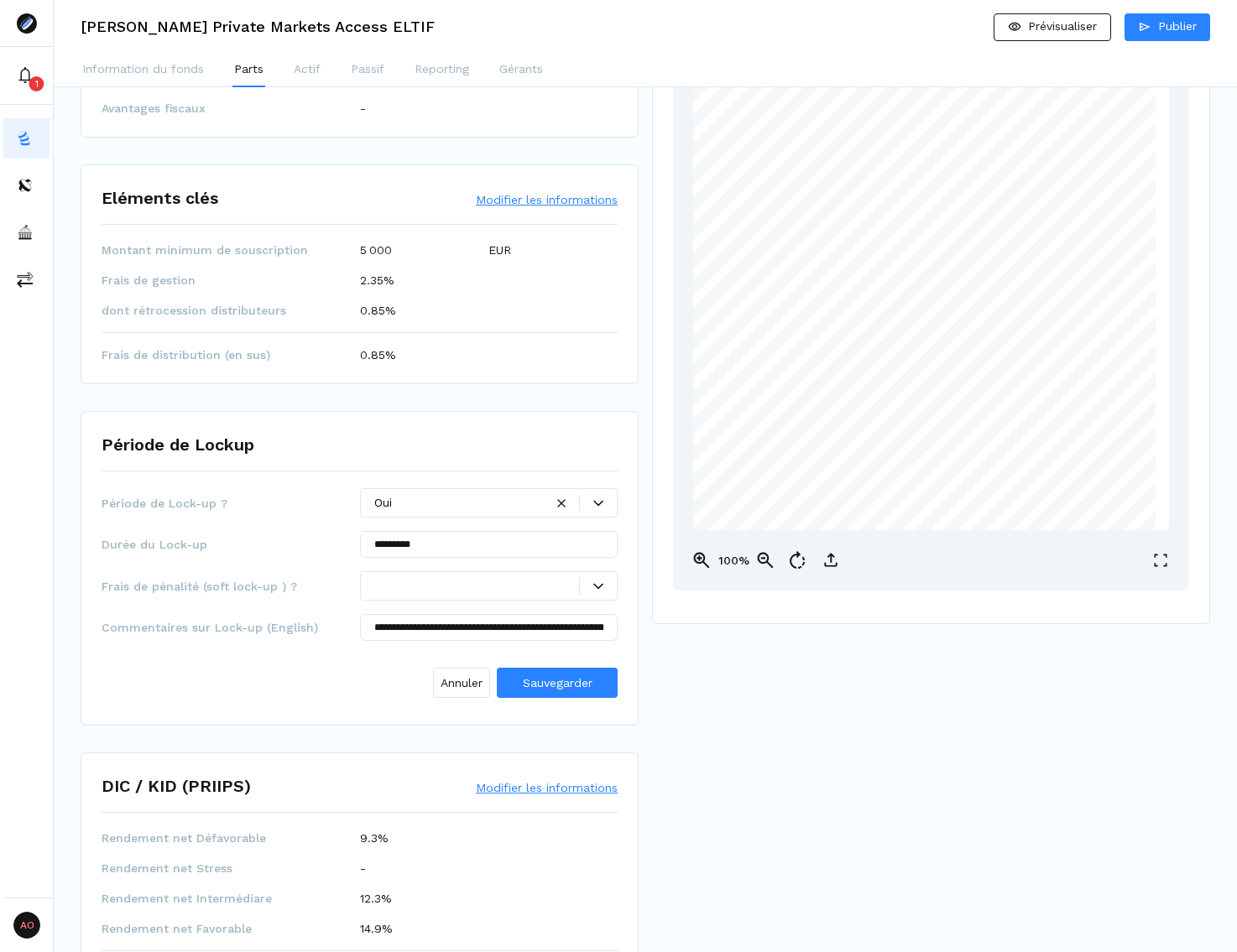
click at [602, 501] on icon at bounding box center [598, 503] width 10 height 6
click at [205, 508] on span "Période de Lock-up ?" at bounding box center [230, 504] width 259 height 17
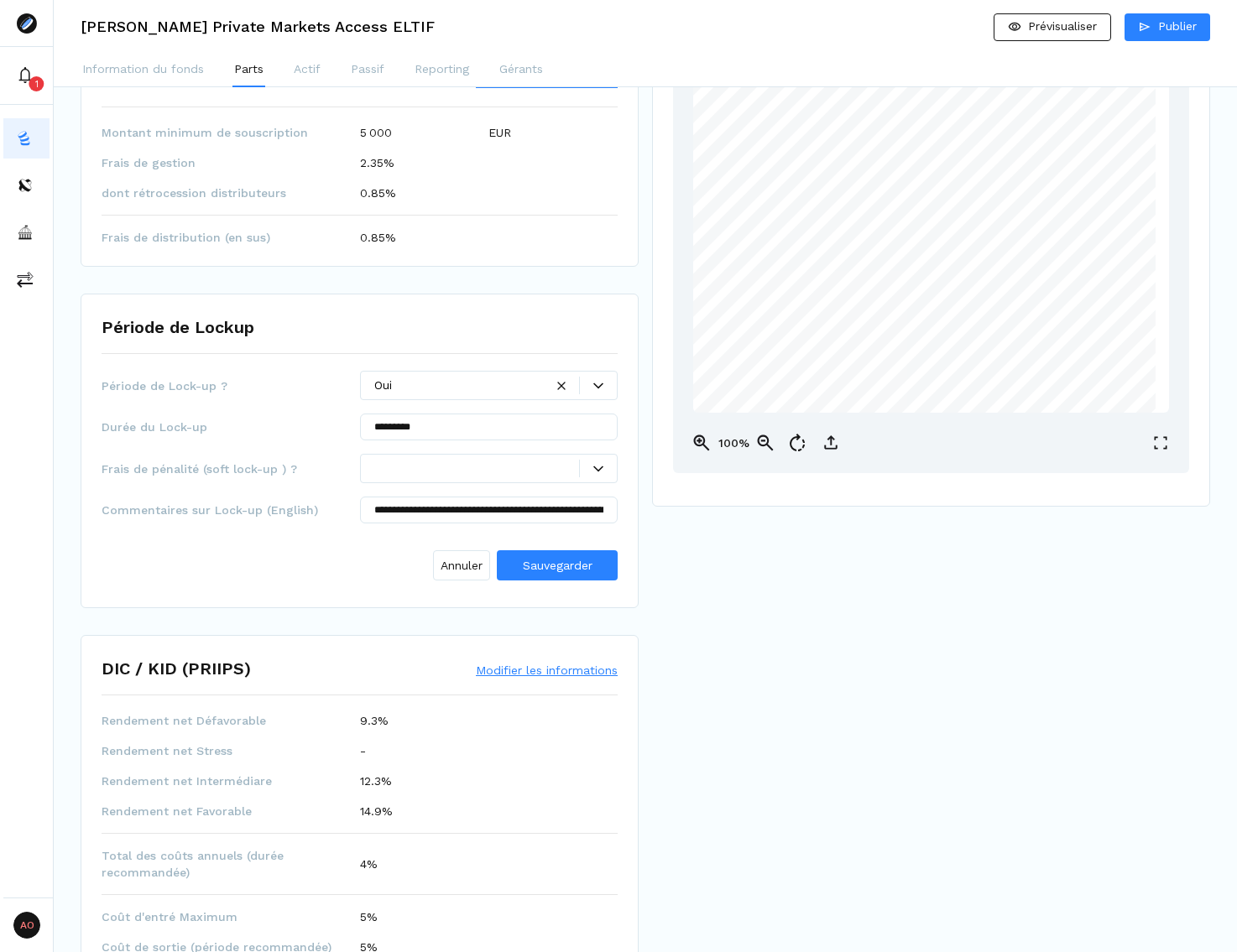
scroll to position [420, 0]
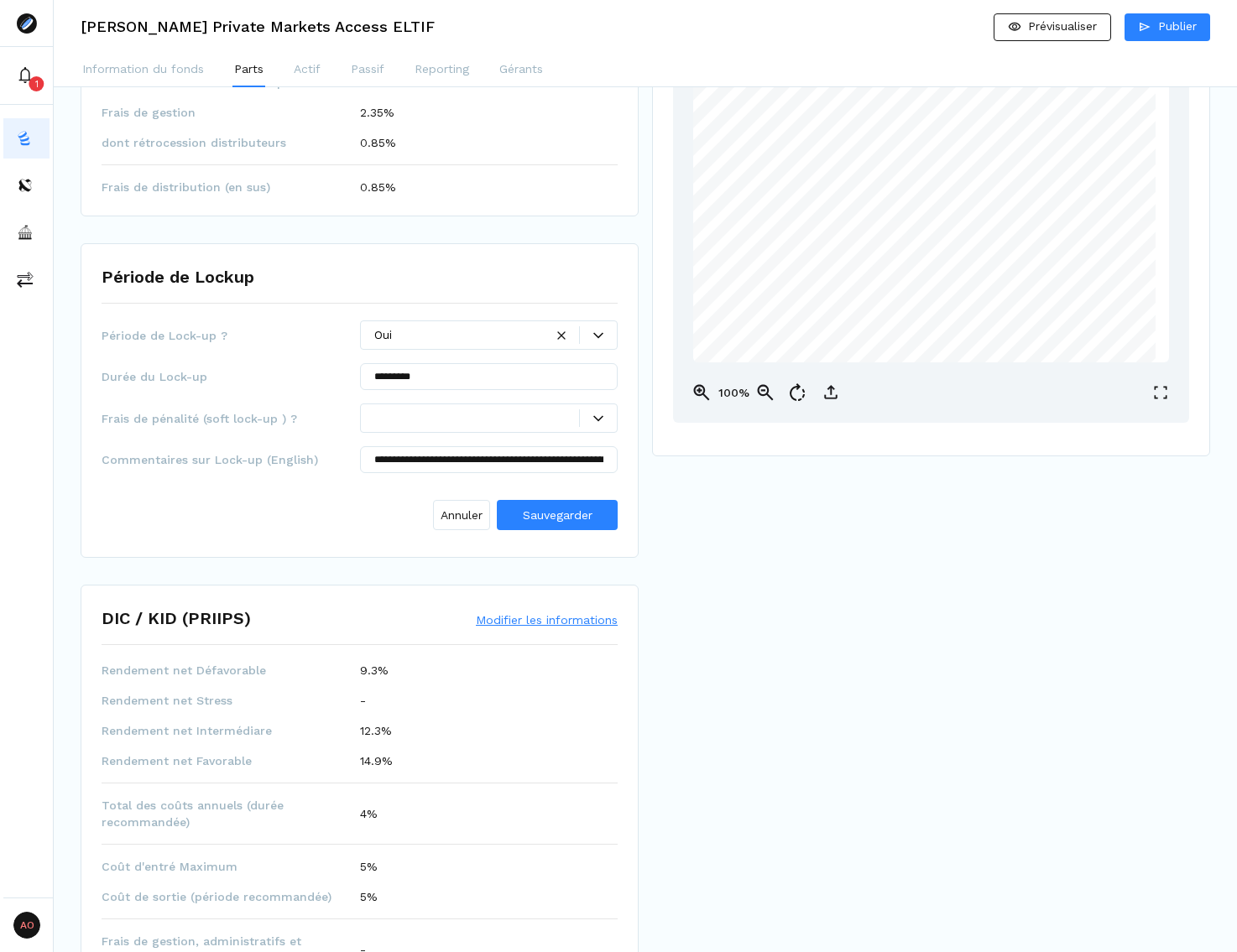
click at [426, 424] on div at bounding box center [476, 418] width 205 height 17
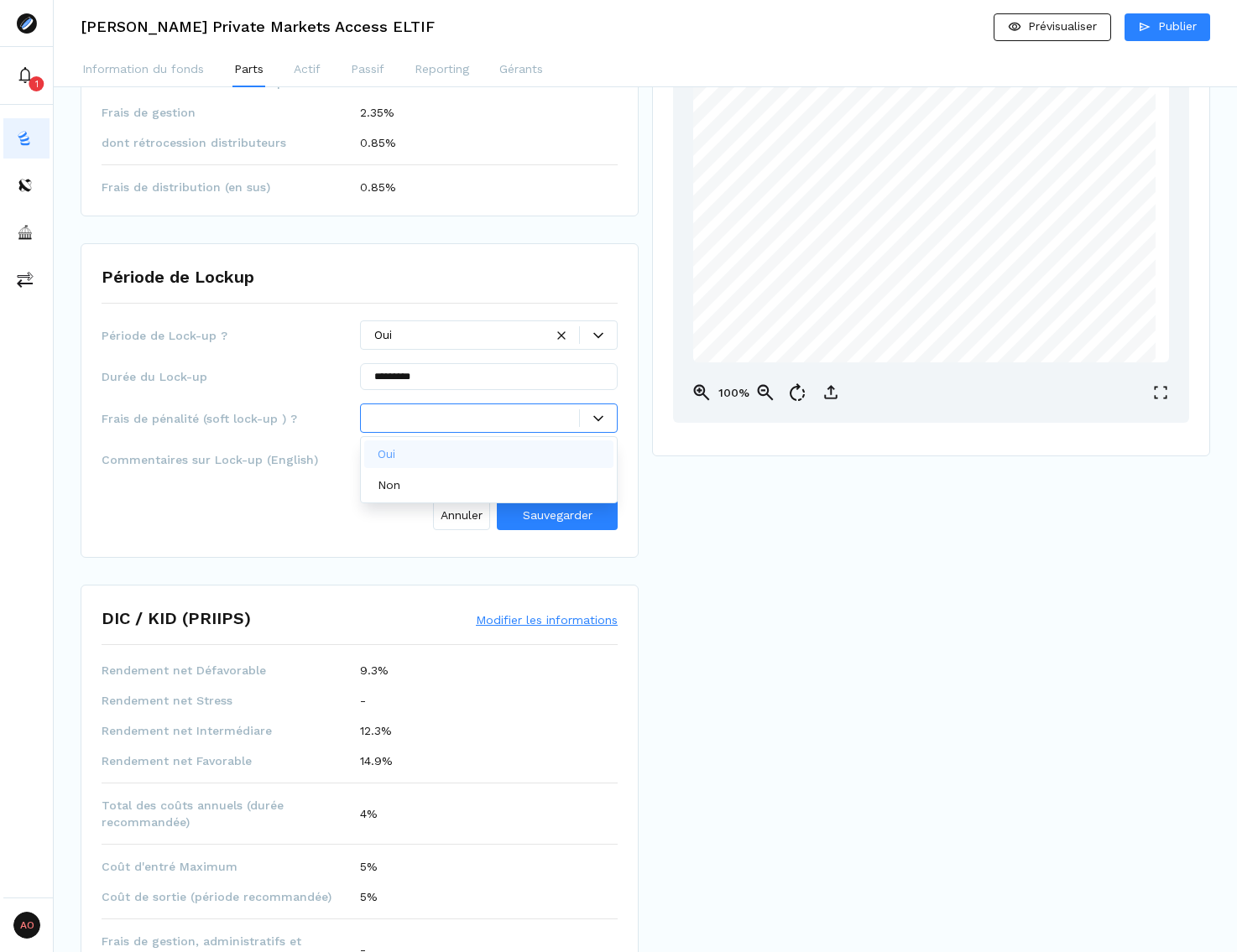
click at [442, 424] on div at bounding box center [476, 418] width 205 height 17
click at [487, 420] on div at bounding box center [476, 418] width 205 height 17
click at [417, 479] on div "Non" at bounding box center [490, 485] width 251 height 28
click at [438, 457] on input "**********" at bounding box center [489, 459] width 259 height 27
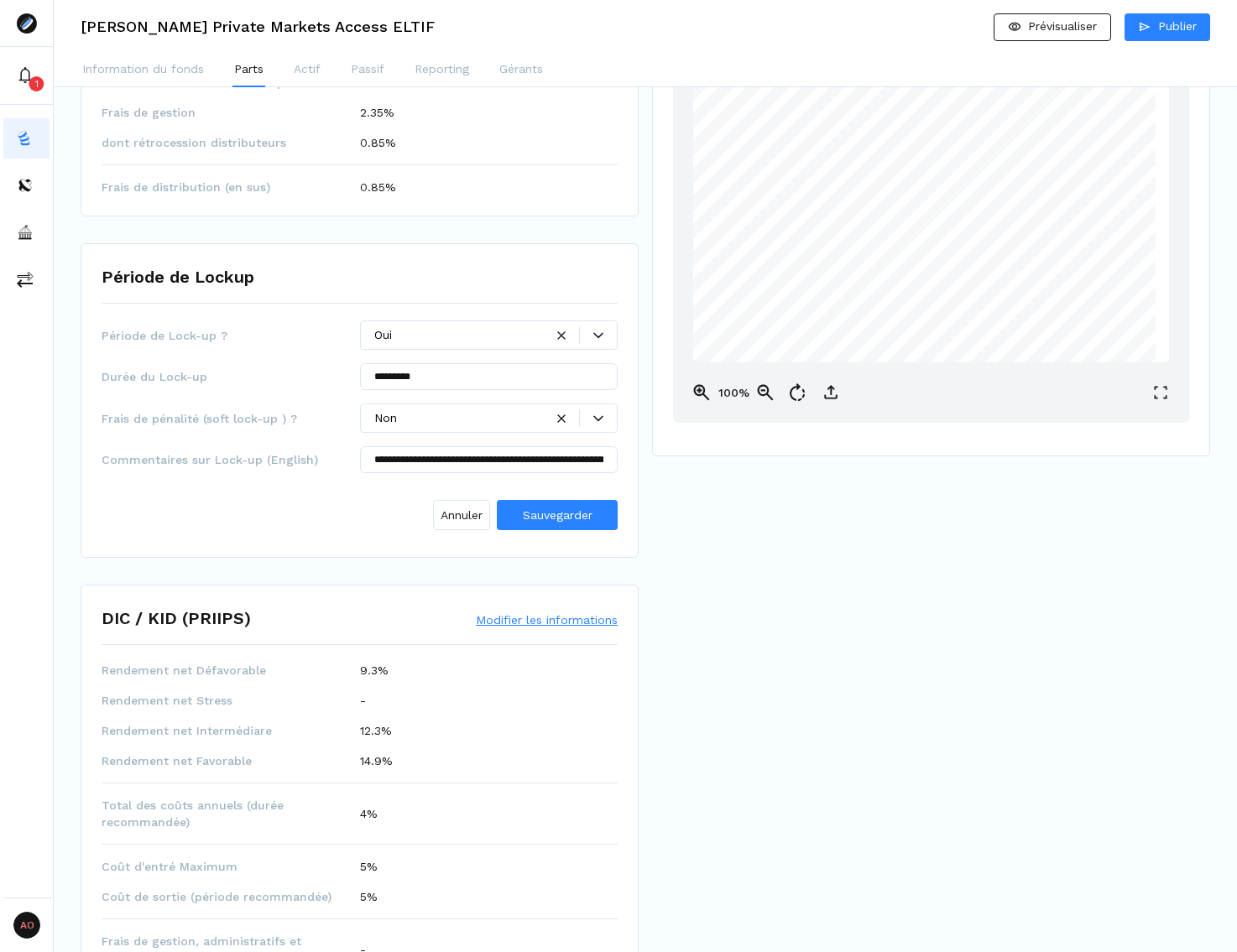
click at [810, 508] on div "Prévisualisation PROSPECTUS - Hamilton Lane Priv Mkts Accss ELTIF-953C9D96.pdf …" at bounding box center [931, 566] width 558 height 1744
click at [610, 461] on input "**********" at bounding box center [489, 459] width 259 height 27
click at [720, 480] on div "Prévisualisation PROSPECTUS - Hamilton Lane Priv Mkts Accss ELTIF-953C9D96.pdf …" at bounding box center [931, 566] width 558 height 1744
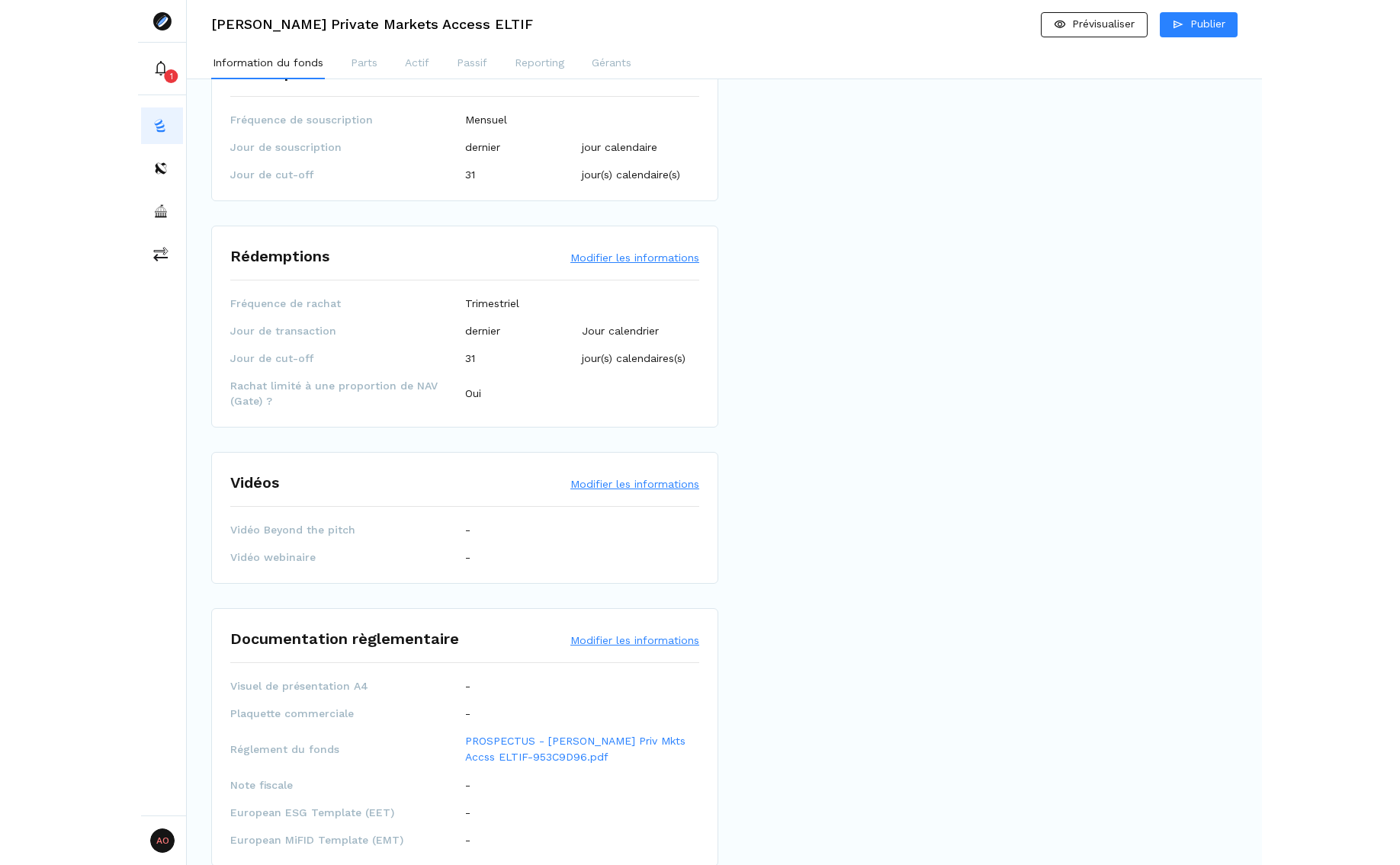
scroll to position [1877, 0]
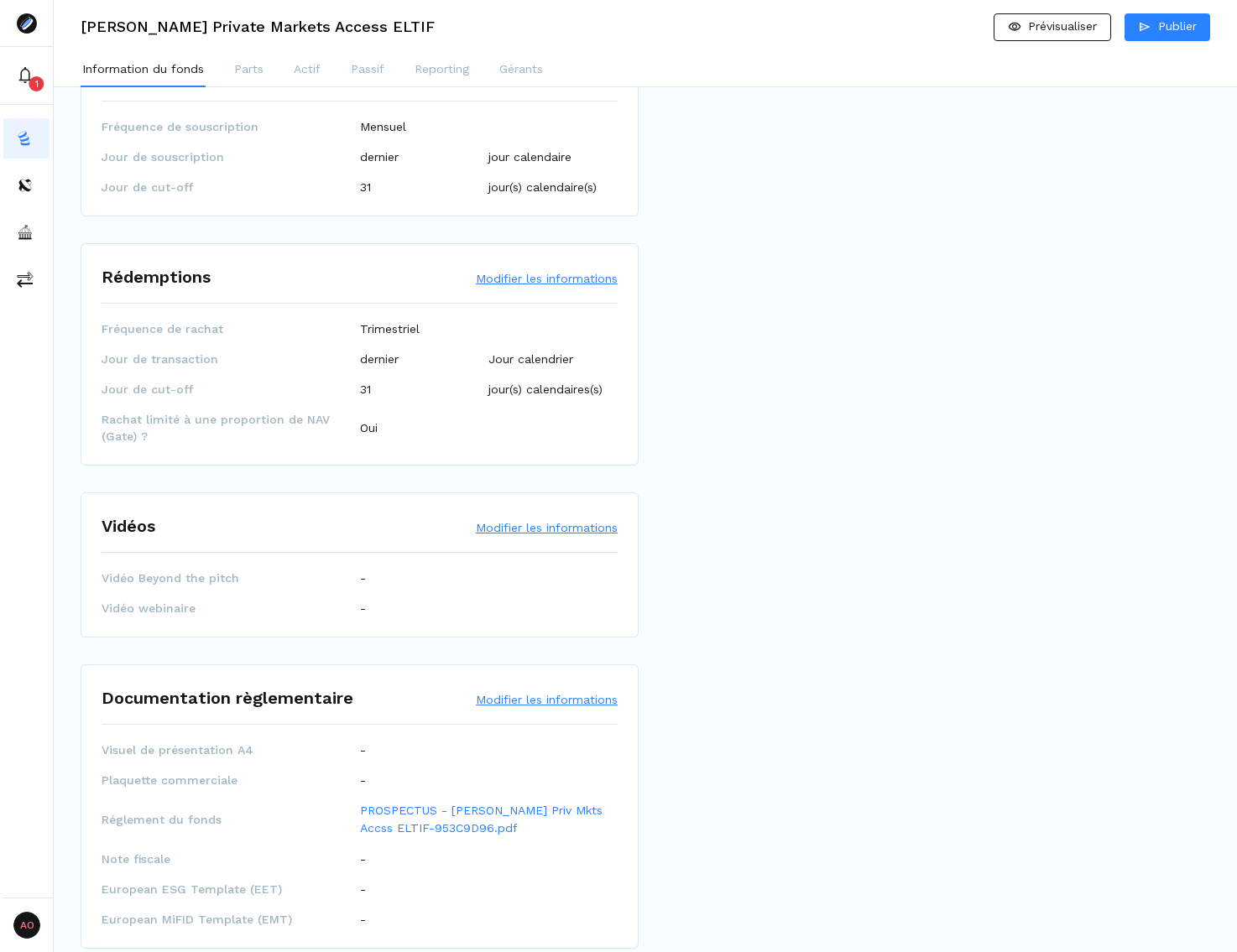
click at [581, 270] on button "Modifier les informations" at bounding box center [547, 278] width 142 height 17
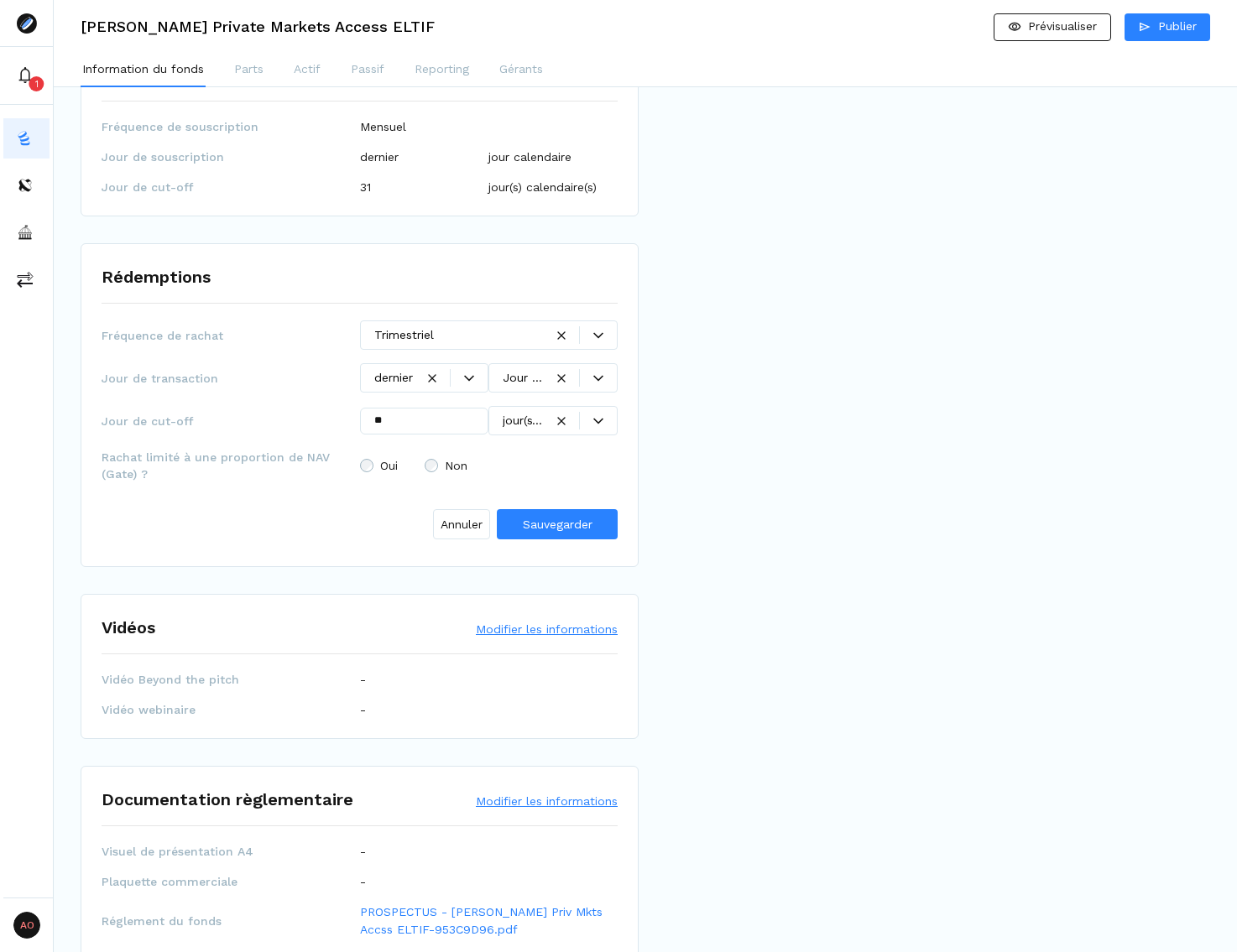
click at [536, 369] on div at bounding box center [523, 377] width 41 height 17
click at [522, 412] on div at bounding box center [523, 420] width 41 height 17
click at [519, 369] on div at bounding box center [523, 377] width 41 height 17
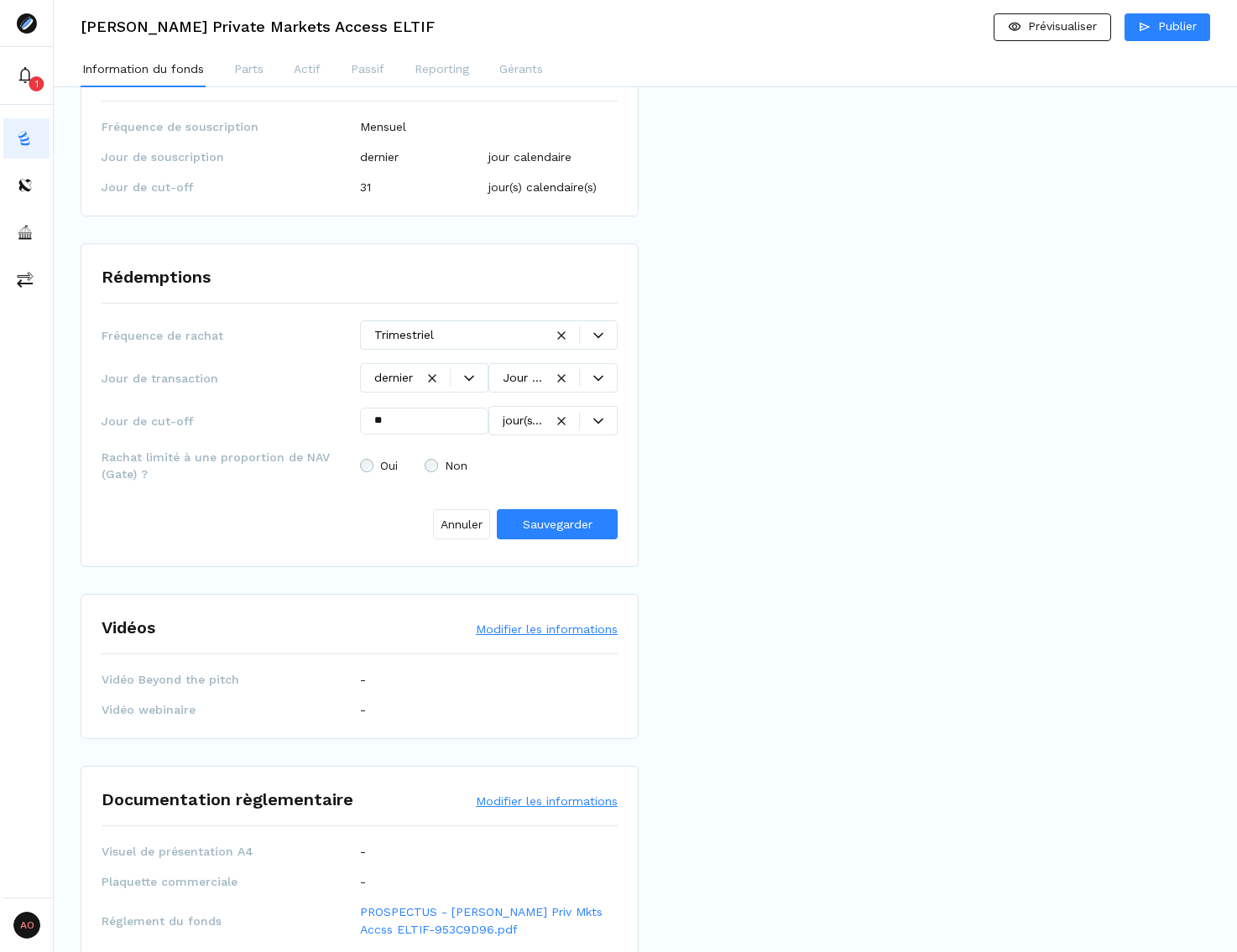
click at [529, 412] on div at bounding box center [523, 420] width 41 height 17
click at [533, 412] on div at bounding box center [523, 420] width 41 height 17
click at [530, 369] on div at bounding box center [523, 377] width 41 height 17
click at [528, 369] on div at bounding box center [523, 377] width 41 height 17
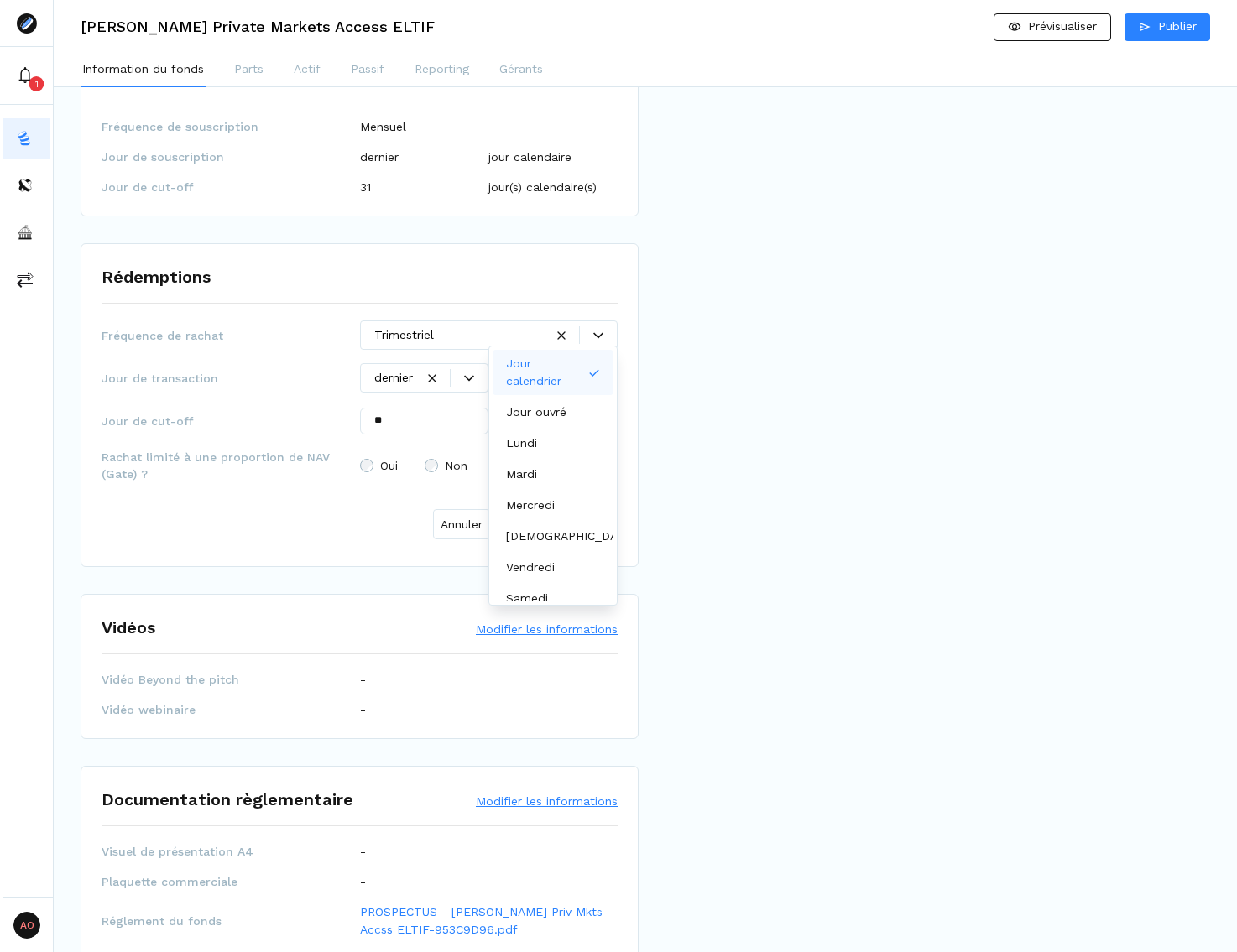
click at [528, 369] on div at bounding box center [523, 377] width 41 height 17
click at [529, 383] on p "Jour calendrier" at bounding box center [544, 372] width 76 height 35
click at [195, 412] on span "Jour de cut-off" at bounding box center [230, 421] width 259 height 17
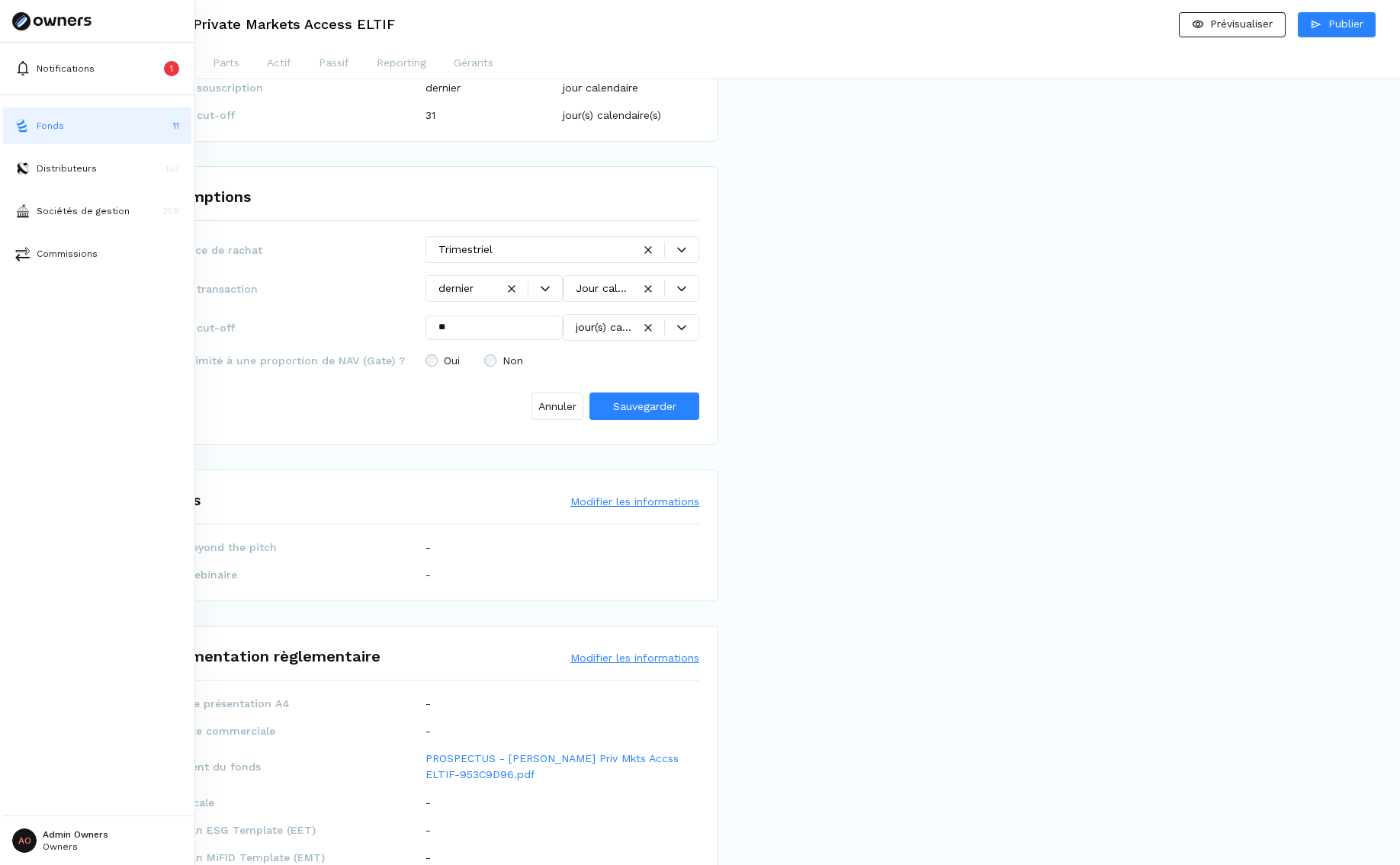
scroll to position [1853, 0]
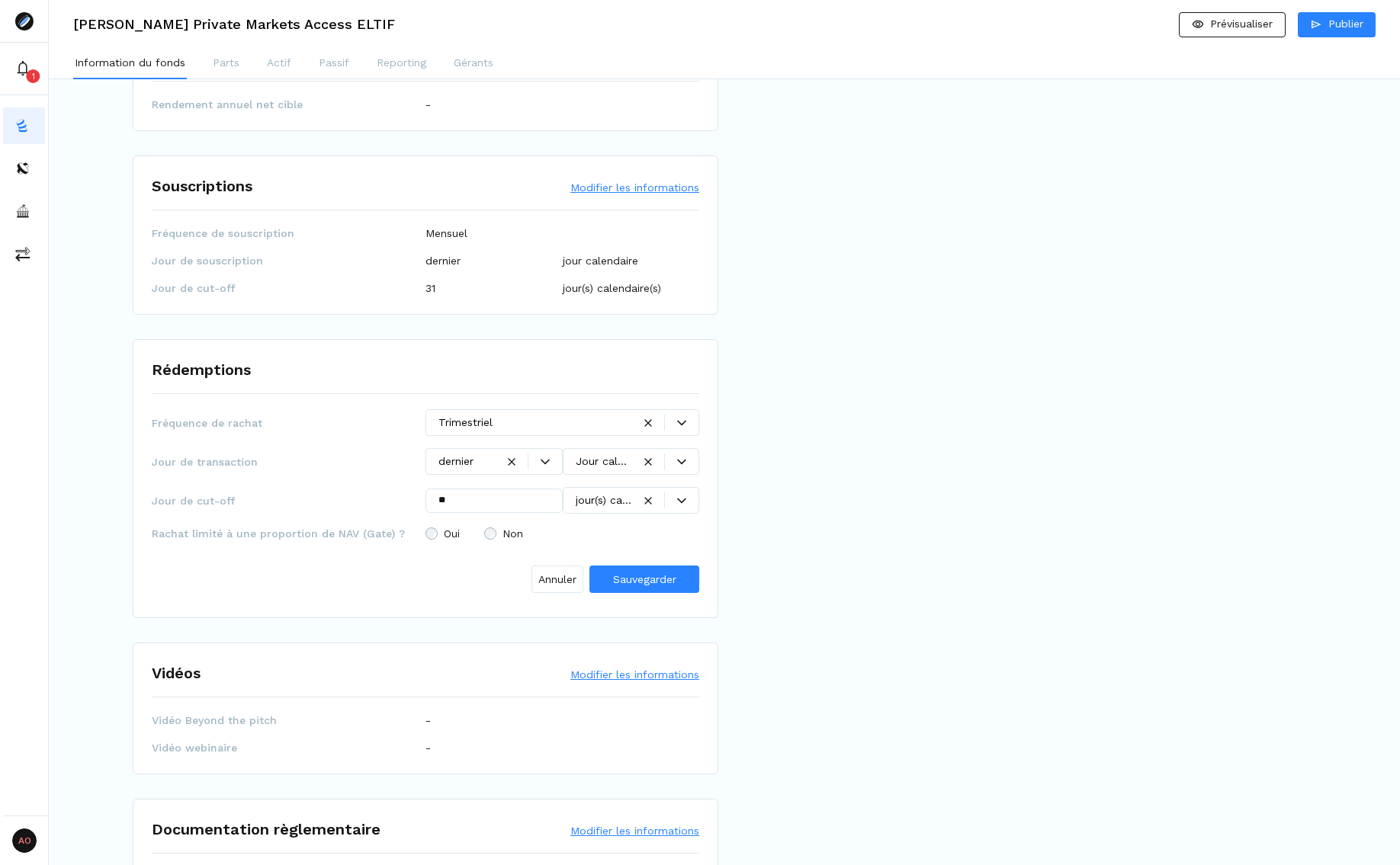
scroll to position [1700, 0]
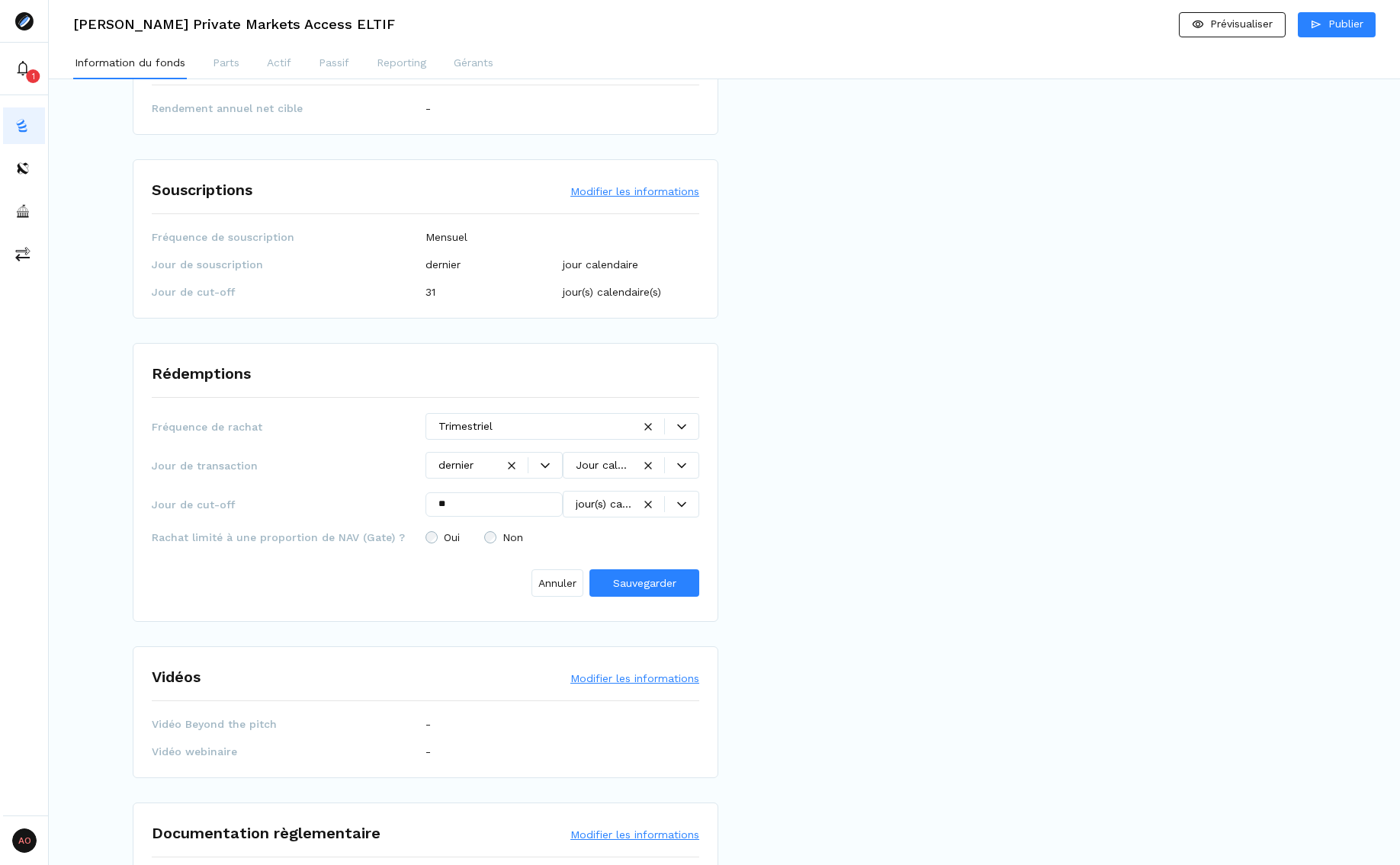
click at [521, 493] on input "**" at bounding box center [495, 504] width 137 height 24
click at [594, 496] on div at bounding box center [604, 504] width 57 height 16
click at [138, 439] on div "Rédemptions Fréquence de rachat Trimestriel Jour de transaction dernier Jour ca…" at bounding box center [426, 483] width 586 height 279
click at [135, 588] on div "Rédemptions Fréquence de rachat Trimestriel Jour de transaction dernier Jour ca…" at bounding box center [426, 483] width 586 height 279
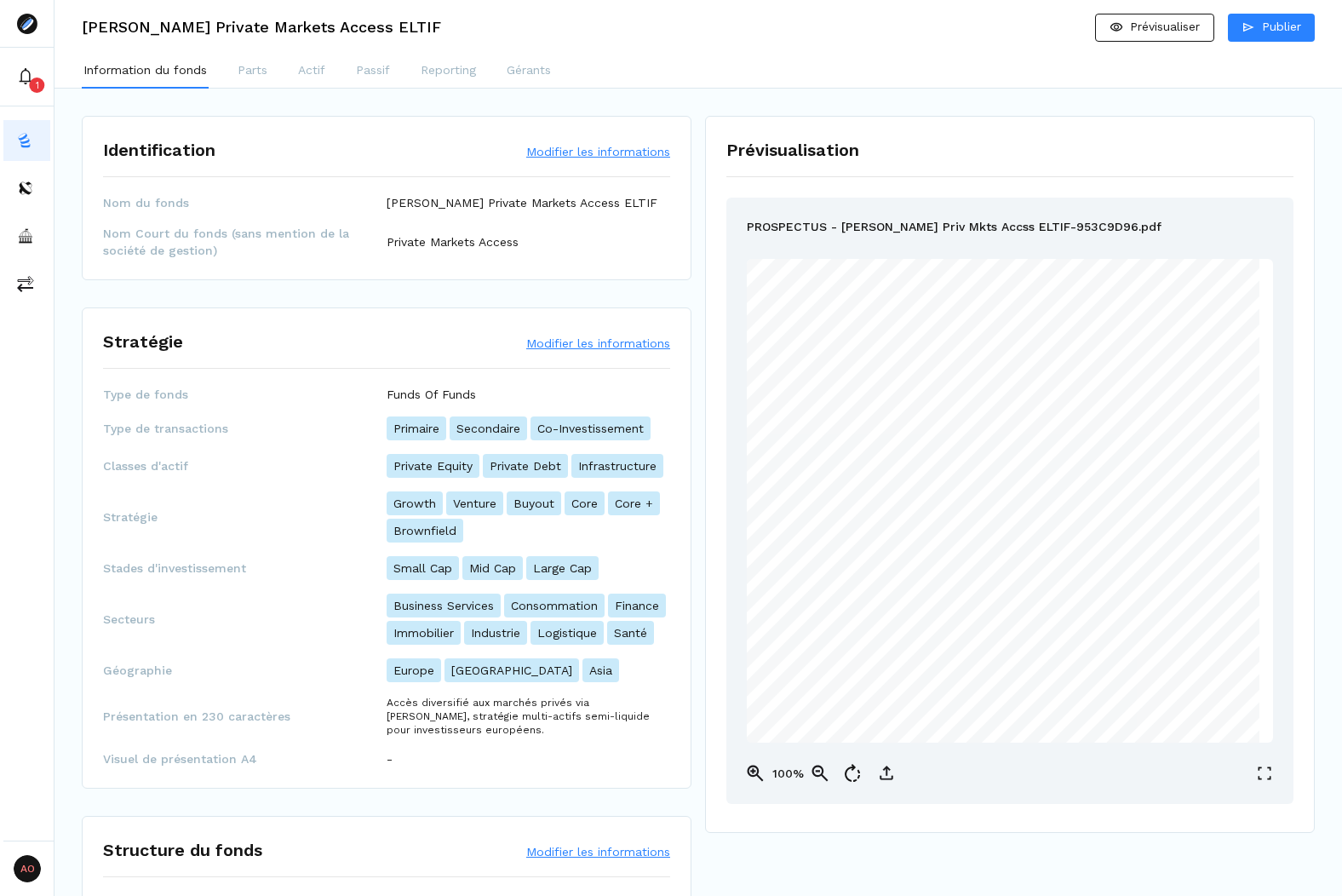
scroll to position [1815, 0]
